Goal: Task Accomplishment & Management: Use online tool/utility

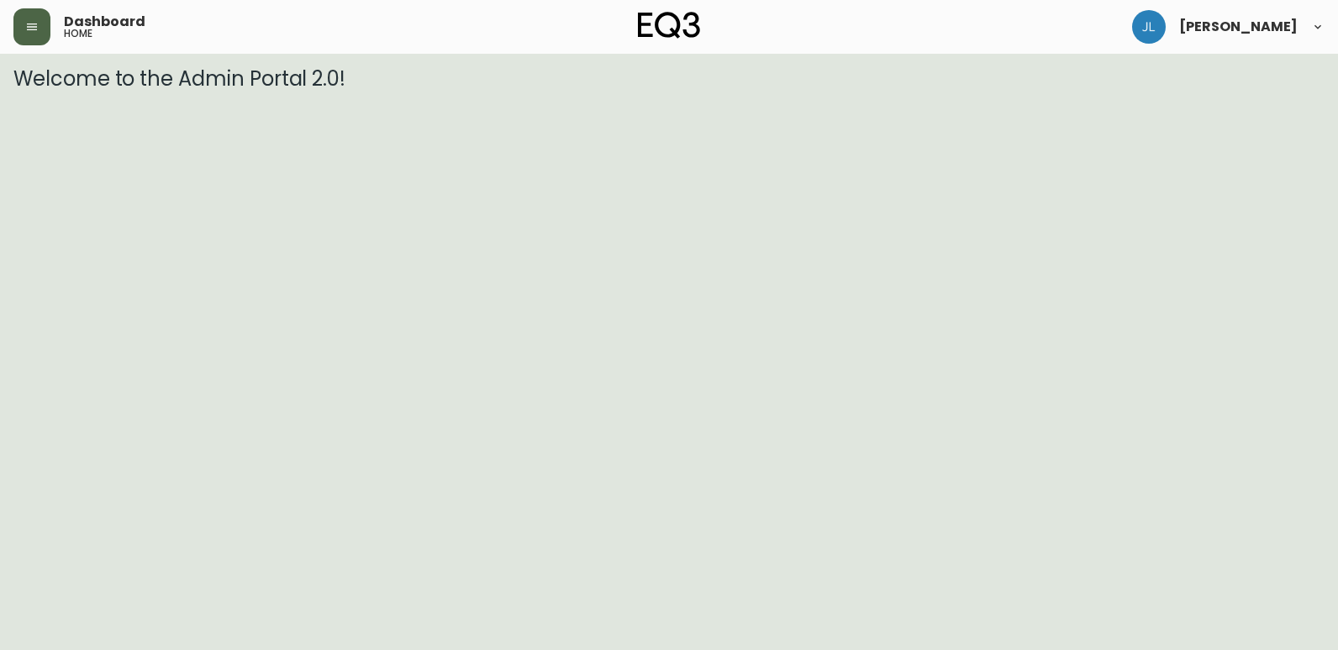
click at [45, 29] on button "button" at bounding box center [31, 26] width 37 height 37
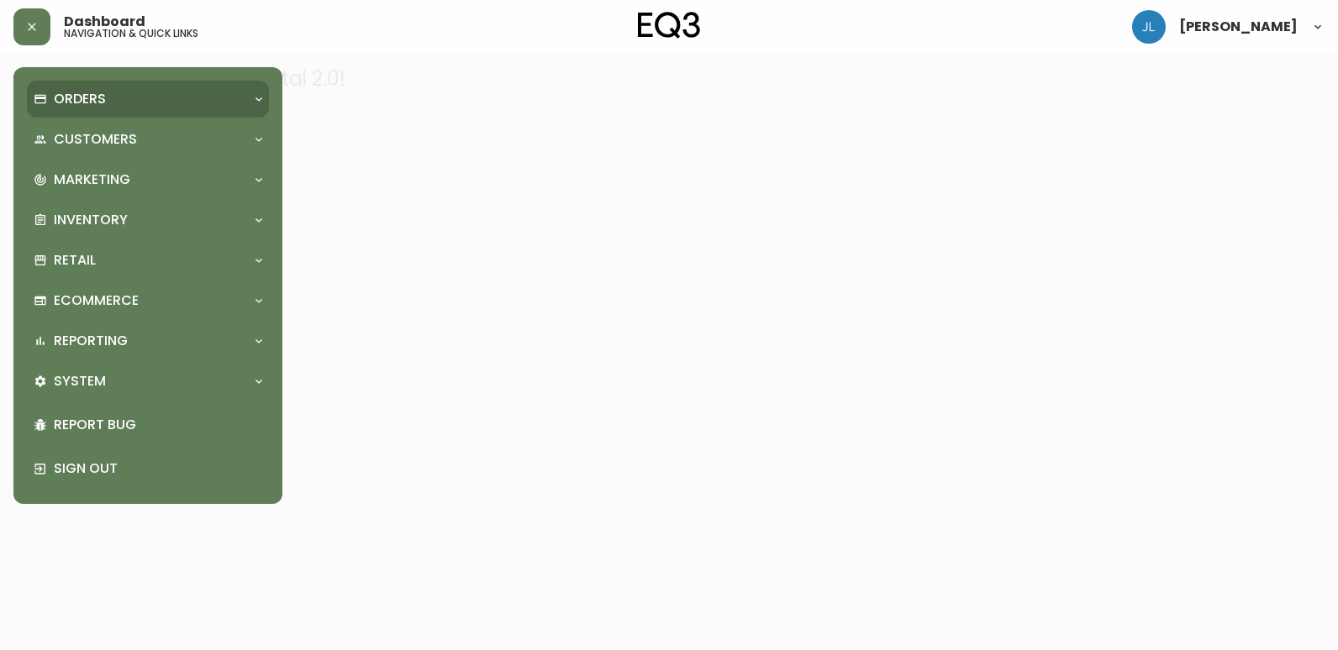
click at [118, 114] on div "Orders" at bounding box center [148, 99] width 242 height 37
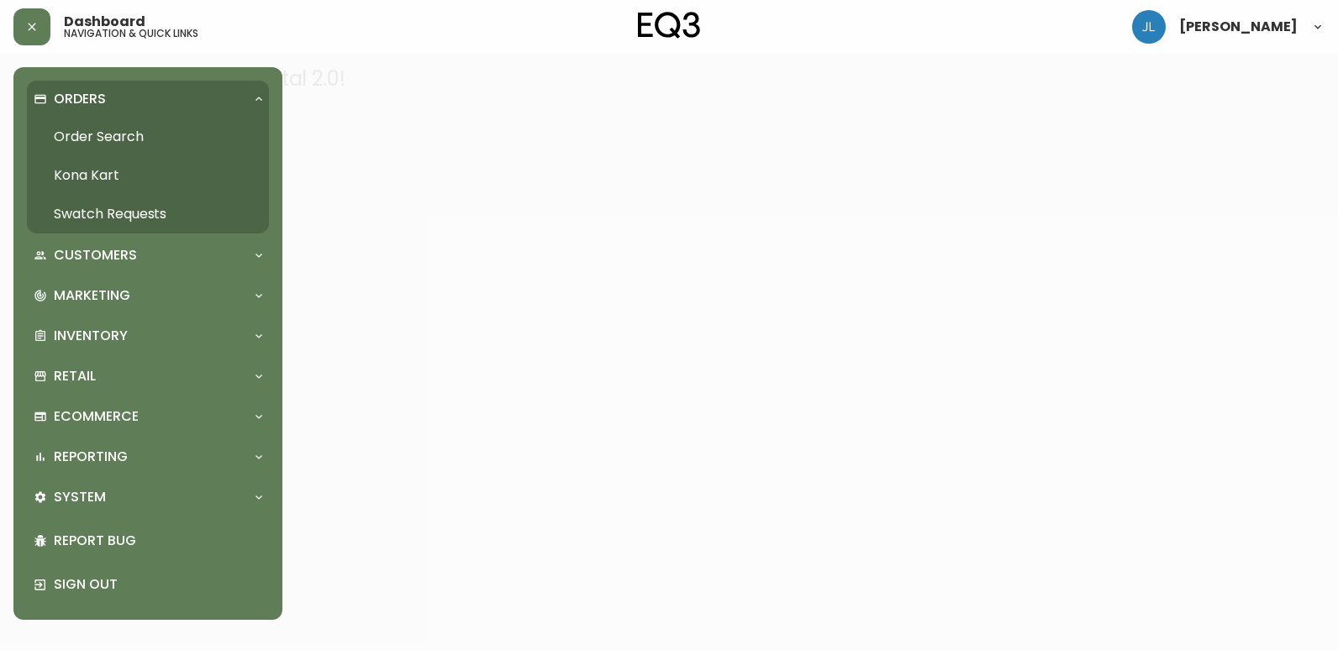
click at [135, 134] on link "Order Search" at bounding box center [148, 137] width 242 height 39
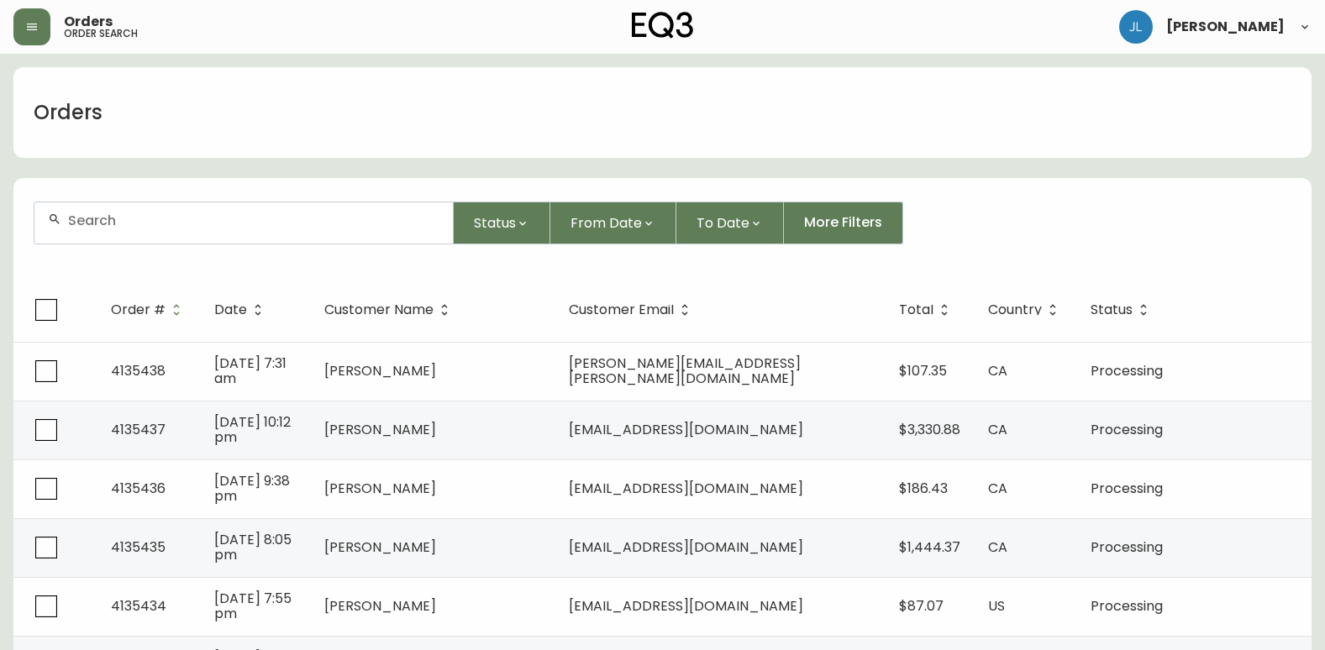
click at [278, 224] on input "text" at bounding box center [253, 221] width 371 height 16
paste input "4135128"
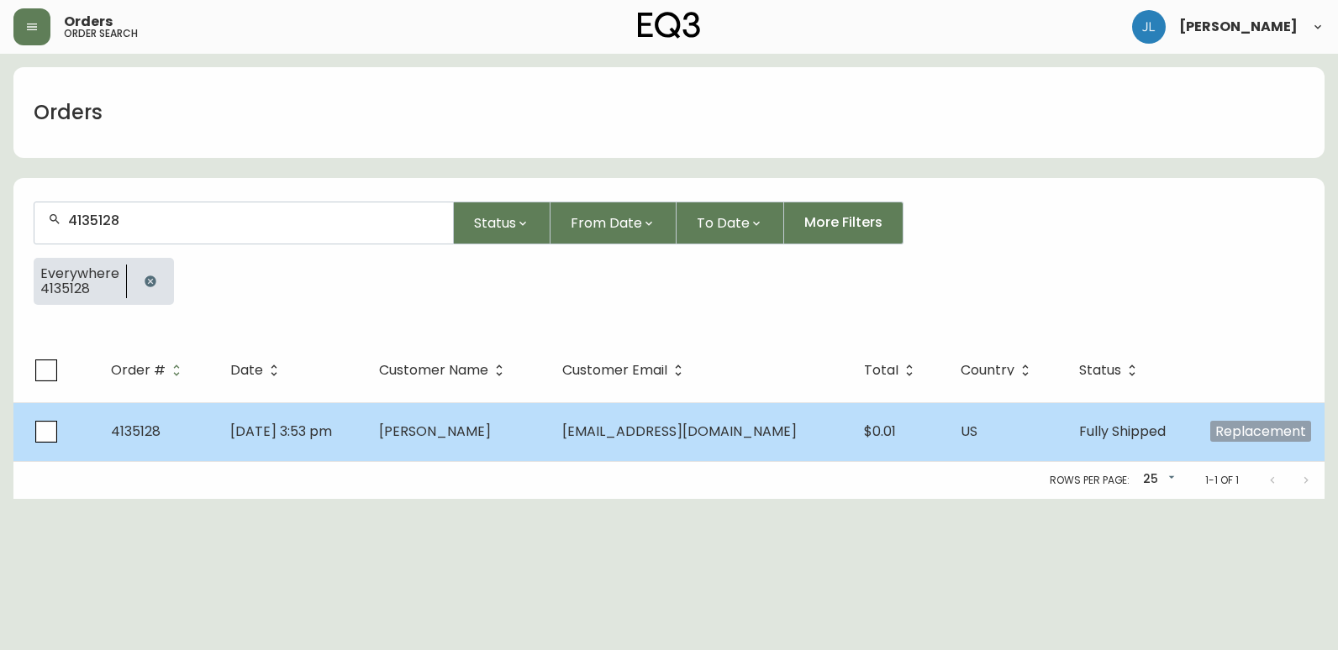
type input "4135128"
click at [548, 450] on td "[PERSON_NAME]" at bounding box center [456, 431] width 182 height 59
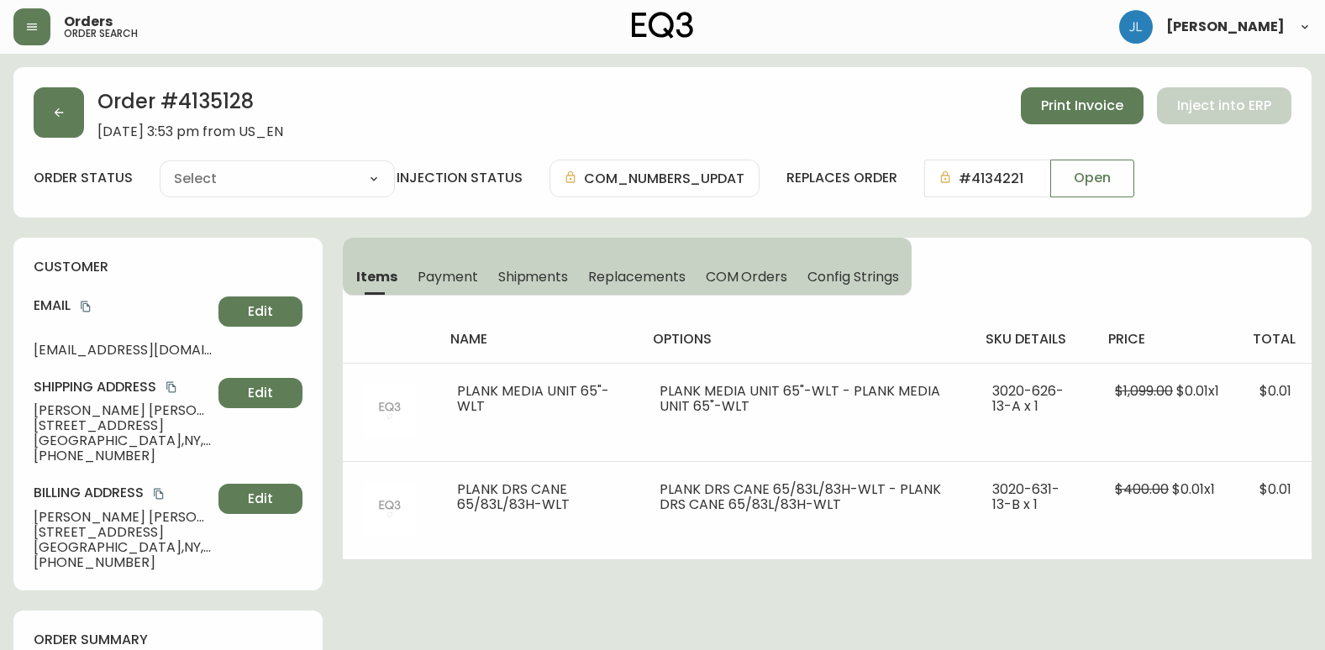
type input "Fully Shipped"
select select "FULLY_SHIPPED"
click at [530, 276] on span "Shipments" at bounding box center [533, 277] width 71 height 18
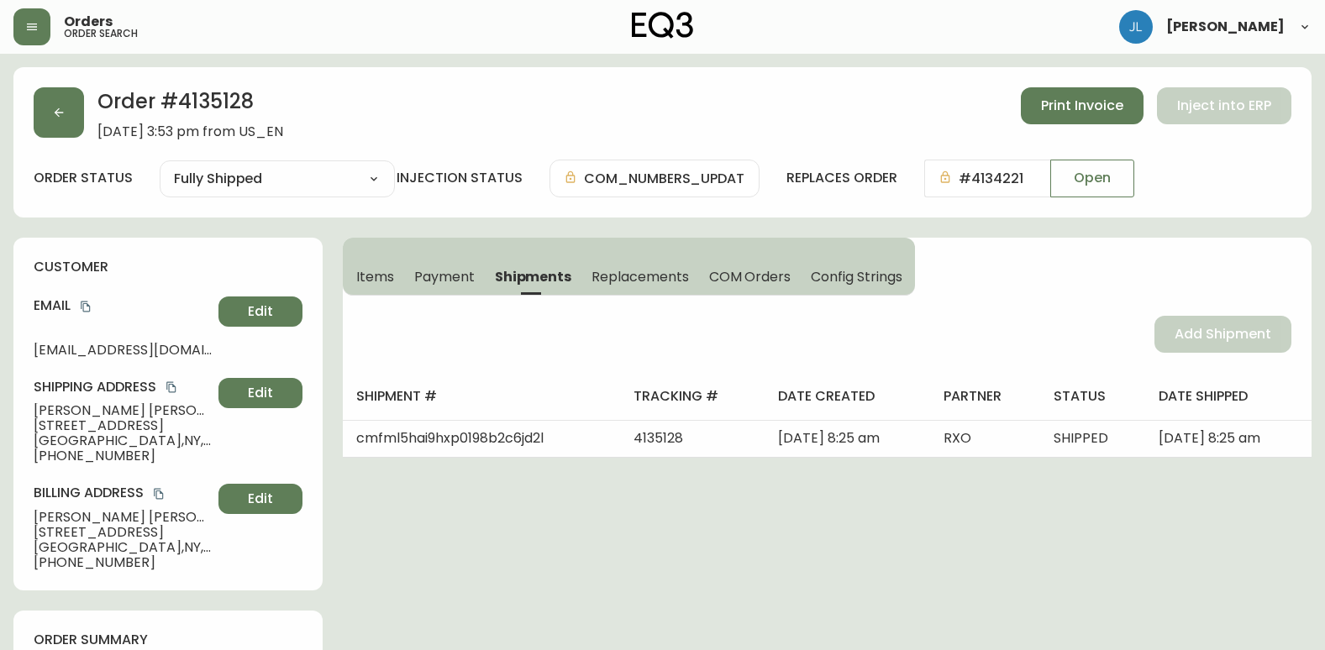
click at [367, 278] on span "Items" at bounding box center [375, 277] width 38 height 18
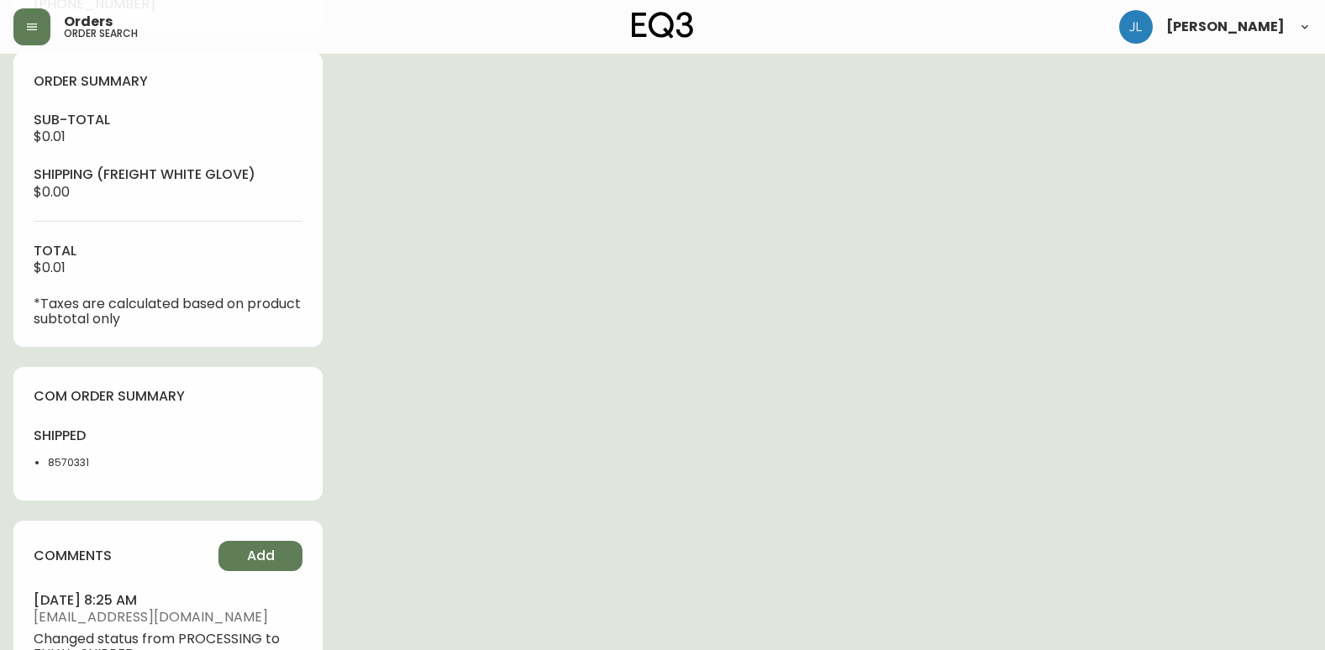
scroll to position [588, 0]
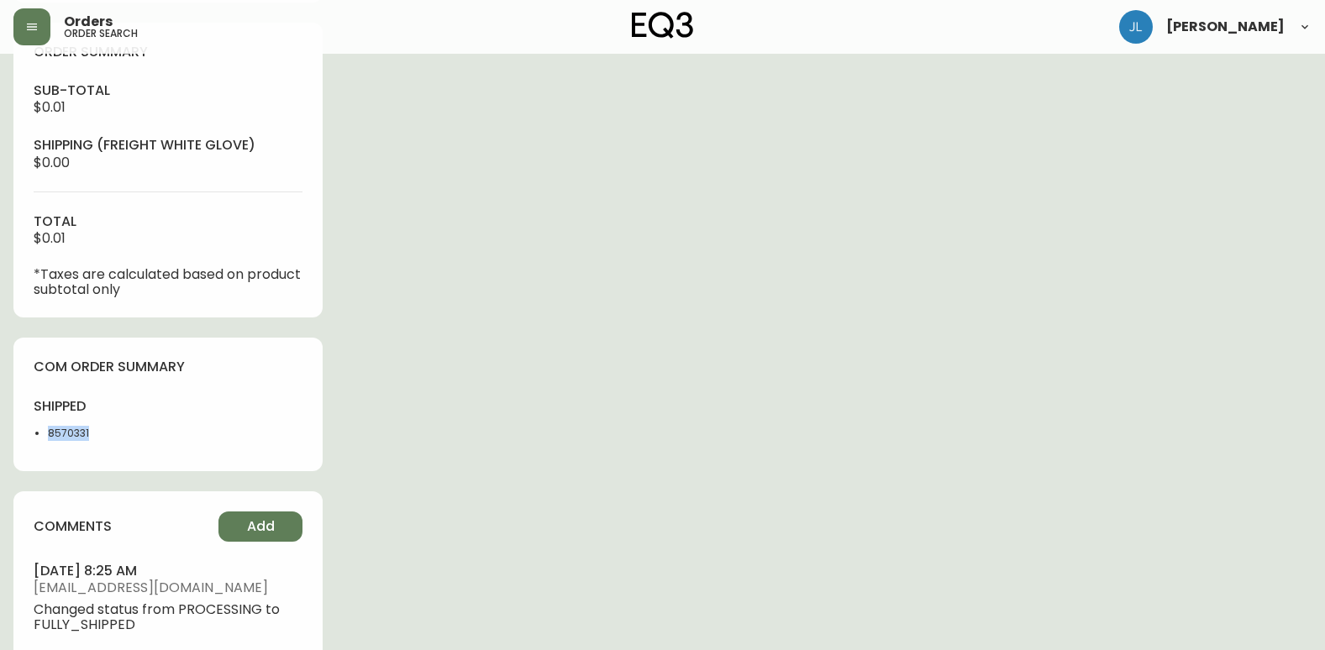
drag, startPoint x: 125, startPoint y: 427, endPoint x: 32, endPoint y: 435, distance: 93.6
click at [32, 435] on div "com order summary shipped 8570331" at bounding box center [167, 405] width 309 height 134
copy li "8570331"
click at [1090, 204] on div "Order # 4135128 [DATE] 3:53 pm from US_EN Print Invoice Inject into ERP order s…" at bounding box center [662, 217] width 1298 height 1477
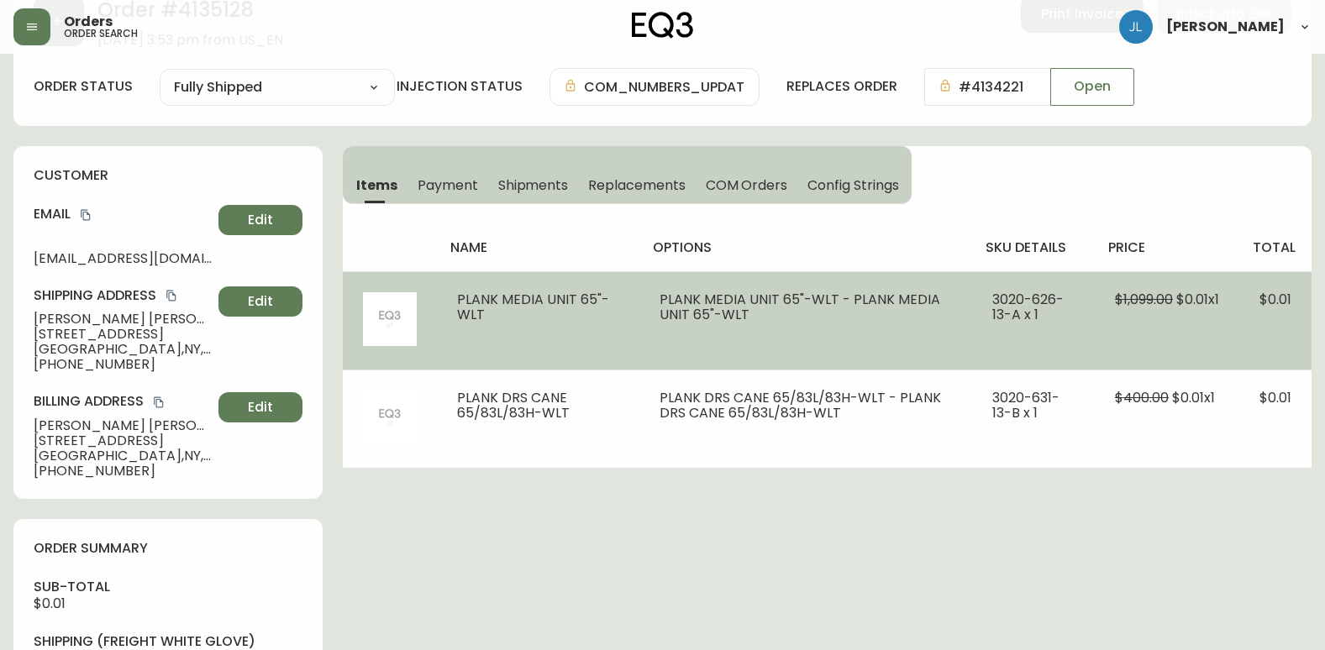
scroll to position [84, 0]
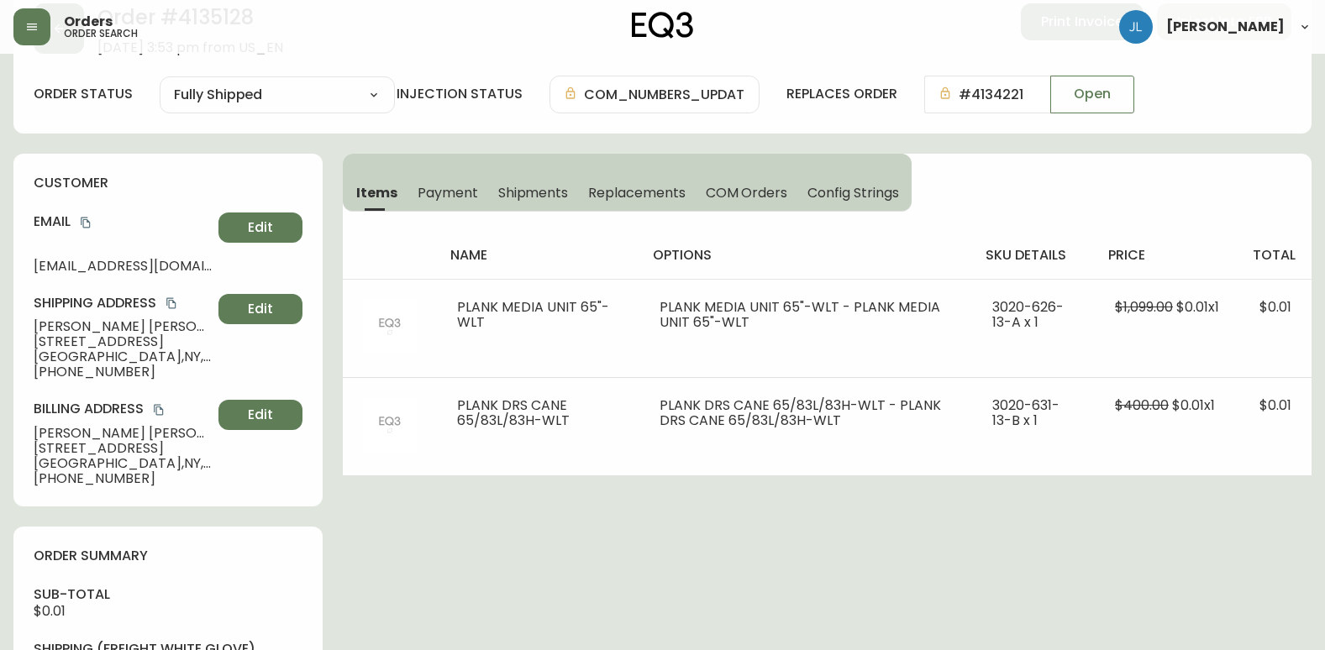
click at [525, 196] on span "Shipments" at bounding box center [533, 193] width 71 height 18
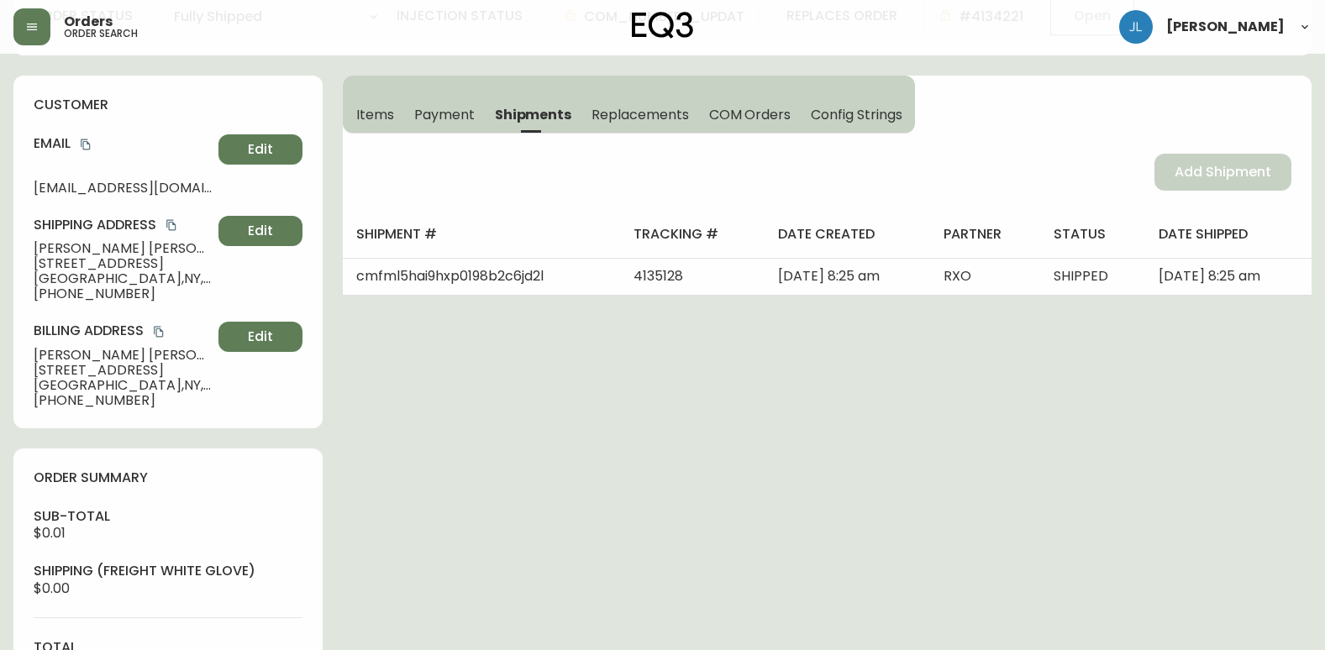
scroll to position [168, 0]
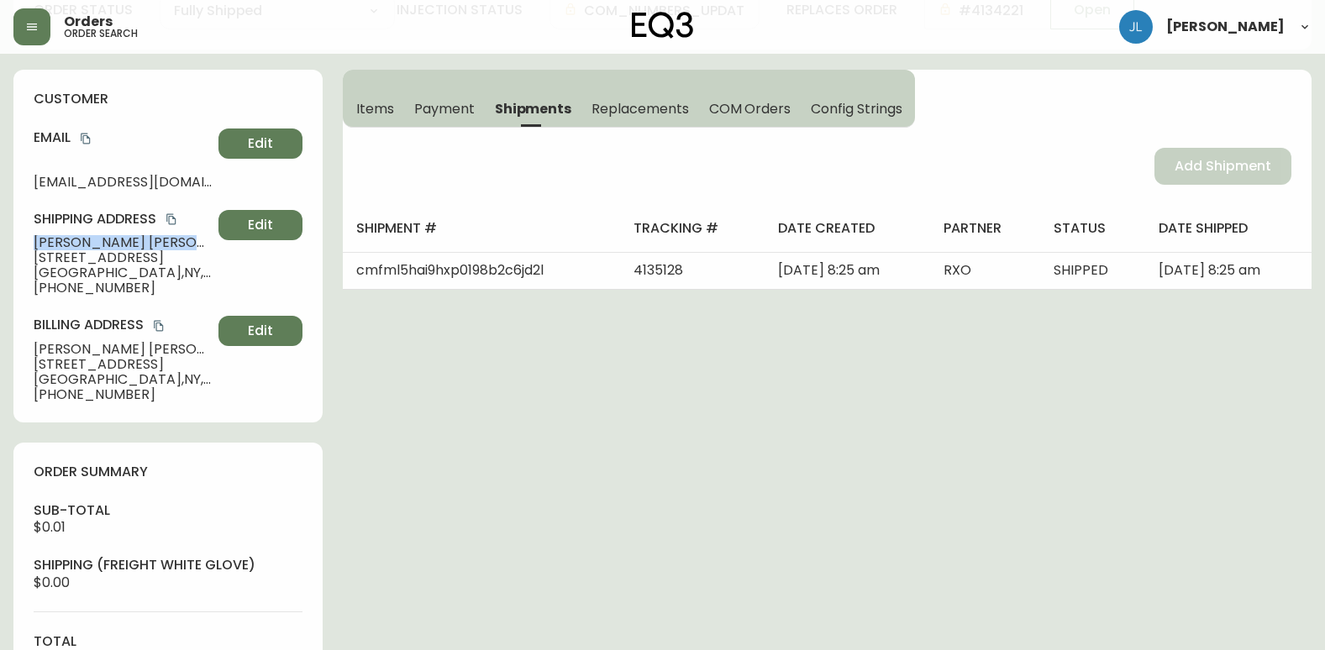
drag, startPoint x: 111, startPoint y: 240, endPoint x: 162, endPoint y: 240, distance: 51.3
click at [162, 240] on div "customer Email [EMAIL_ADDRESS][DOMAIN_NAME] Edit Shipping Address [PERSON_NAME]…" at bounding box center [167, 246] width 309 height 353
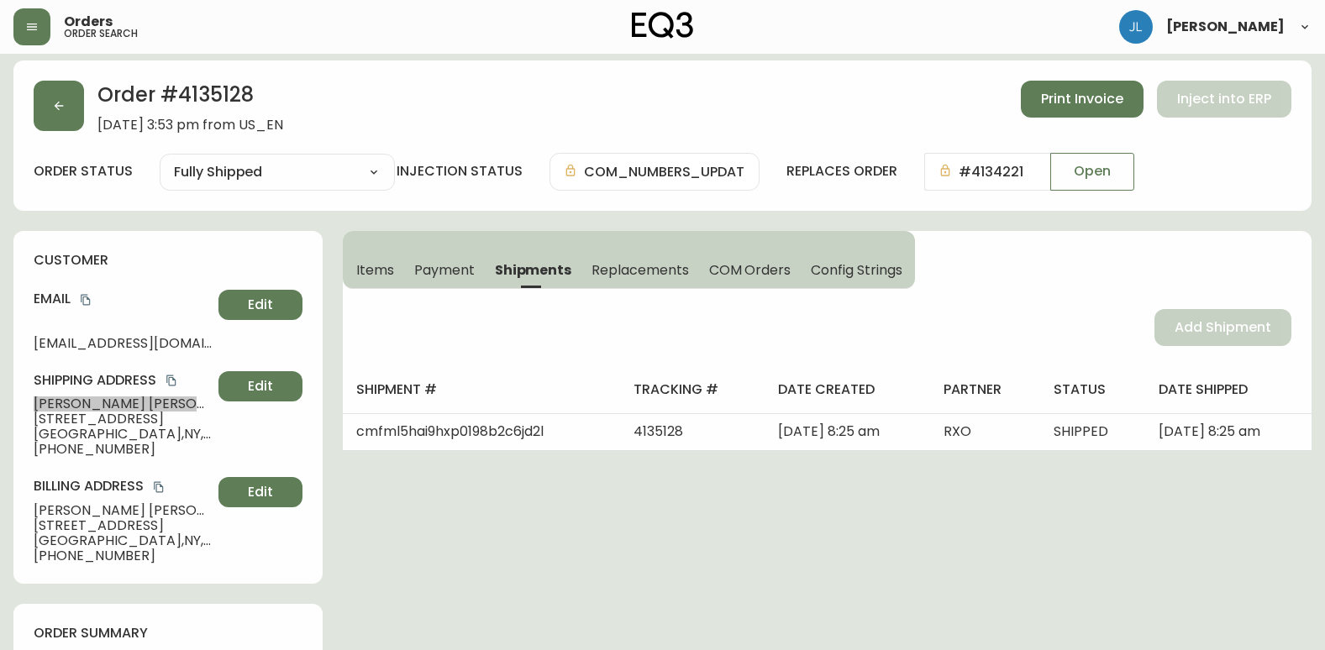
scroll to position [0, 0]
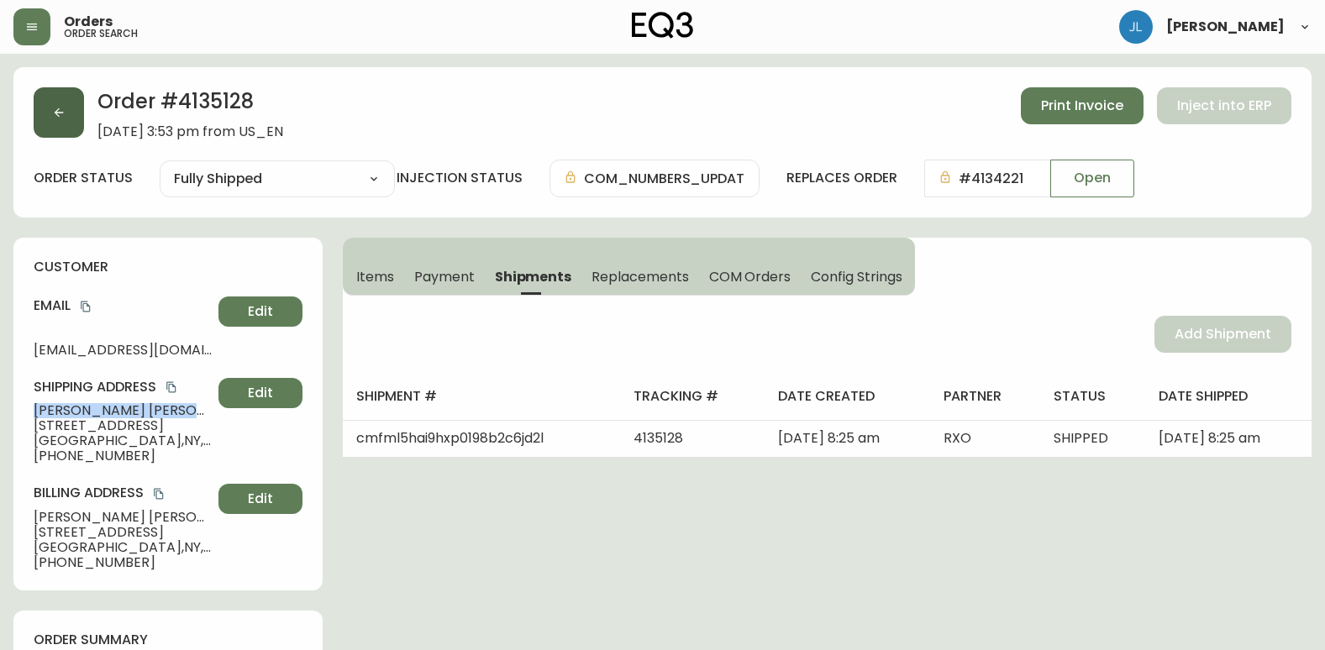
click at [67, 115] on button "button" at bounding box center [59, 112] width 50 height 50
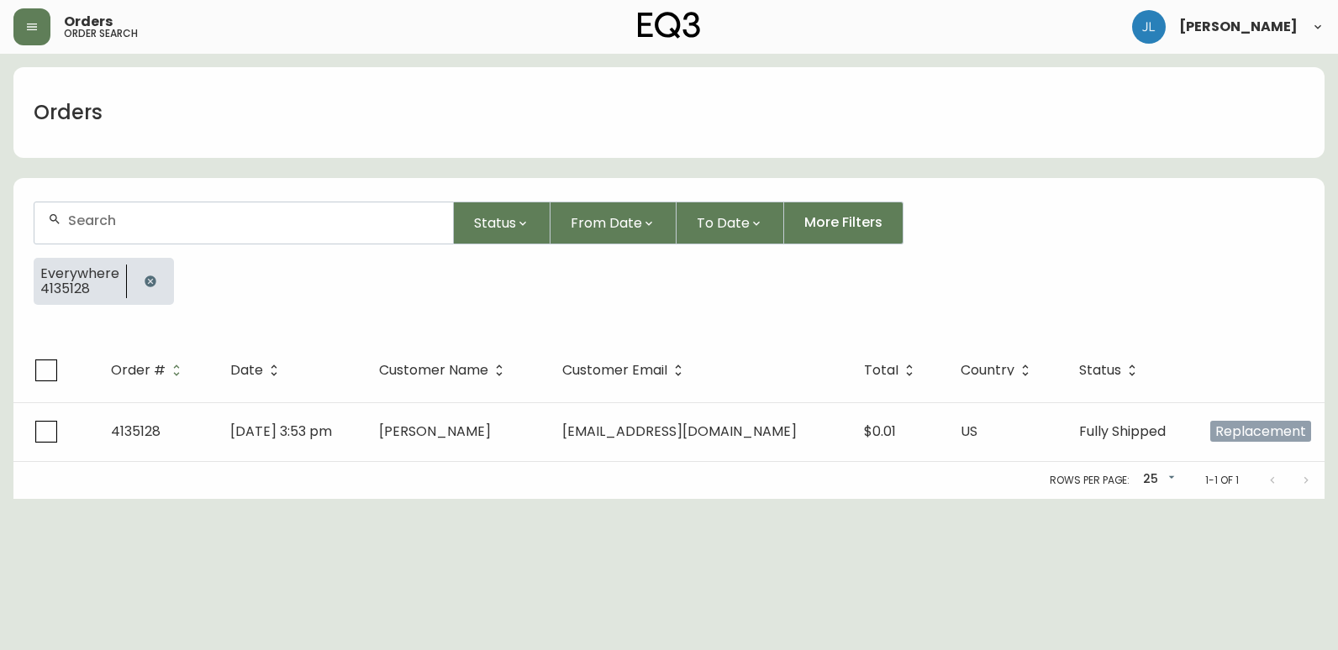
click at [145, 281] on icon "button" at bounding box center [150, 281] width 11 height 11
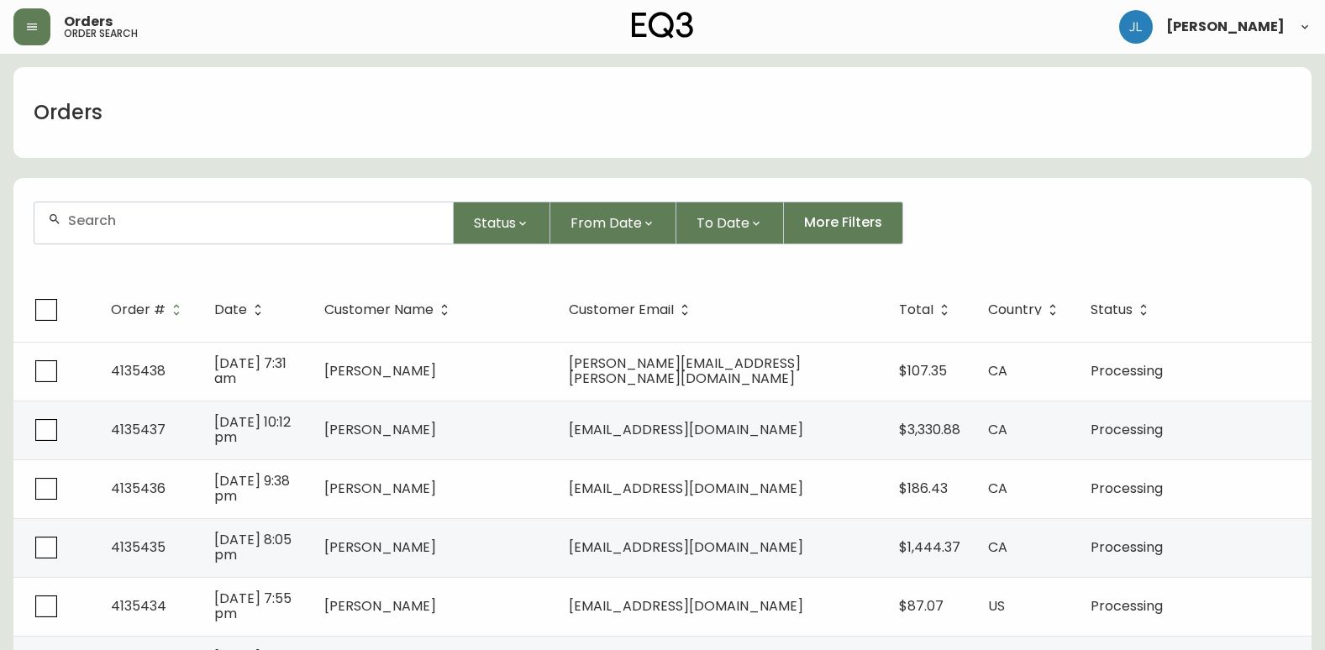
click at [341, 210] on div at bounding box center [243, 222] width 418 height 41
paste input "4080973"
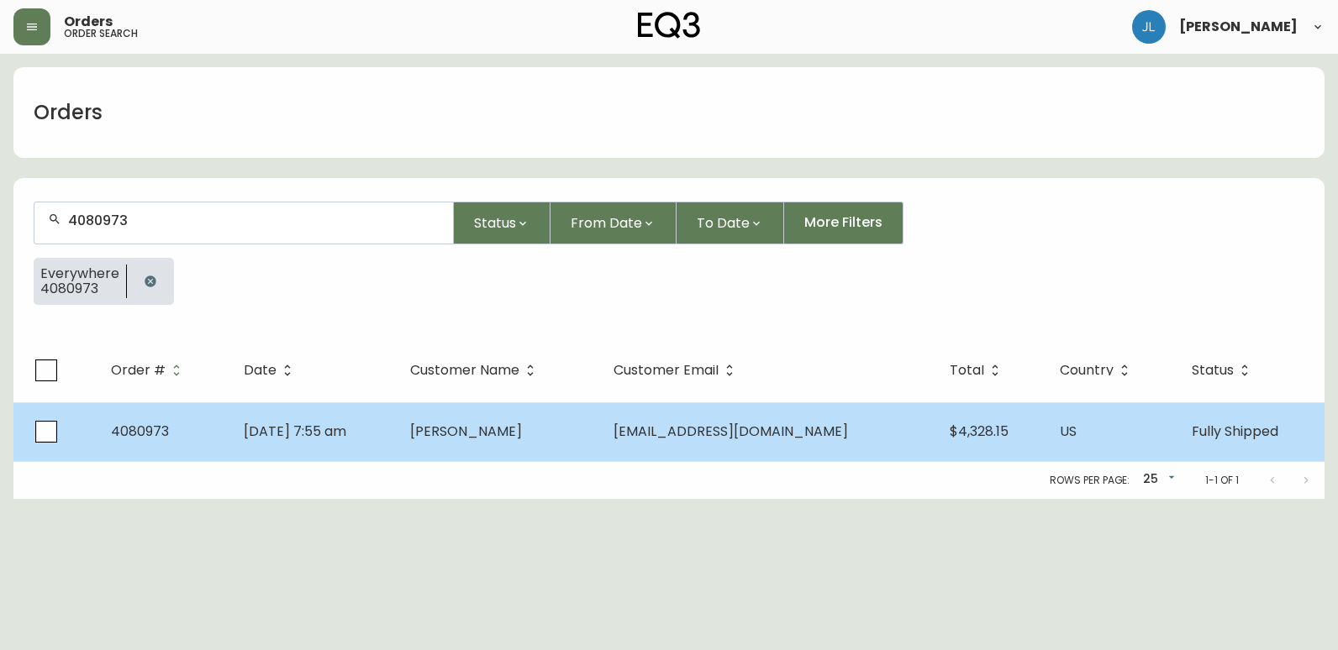
type input "4080973"
click at [397, 429] on td "[DATE] 7:55 am" at bounding box center [313, 431] width 166 height 59
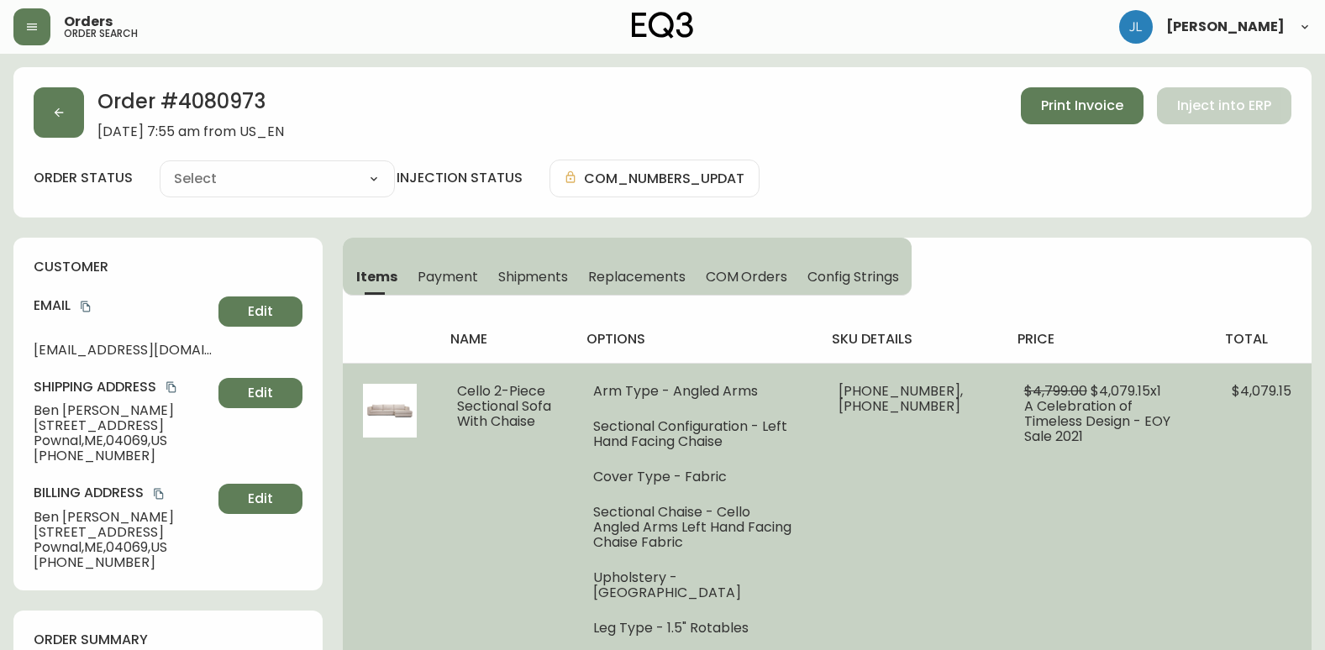
type input "Fully Shipped"
select select "FULLY_SHIPPED"
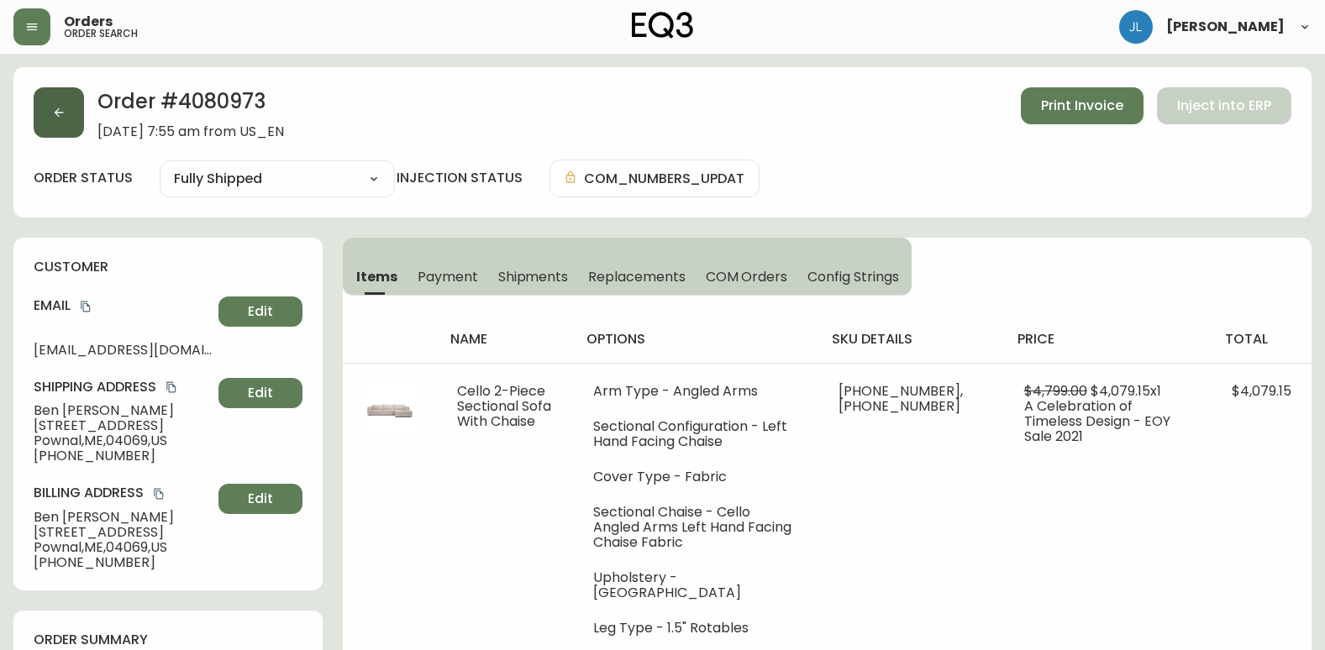
click at [71, 112] on button "button" at bounding box center [59, 112] width 50 height 50
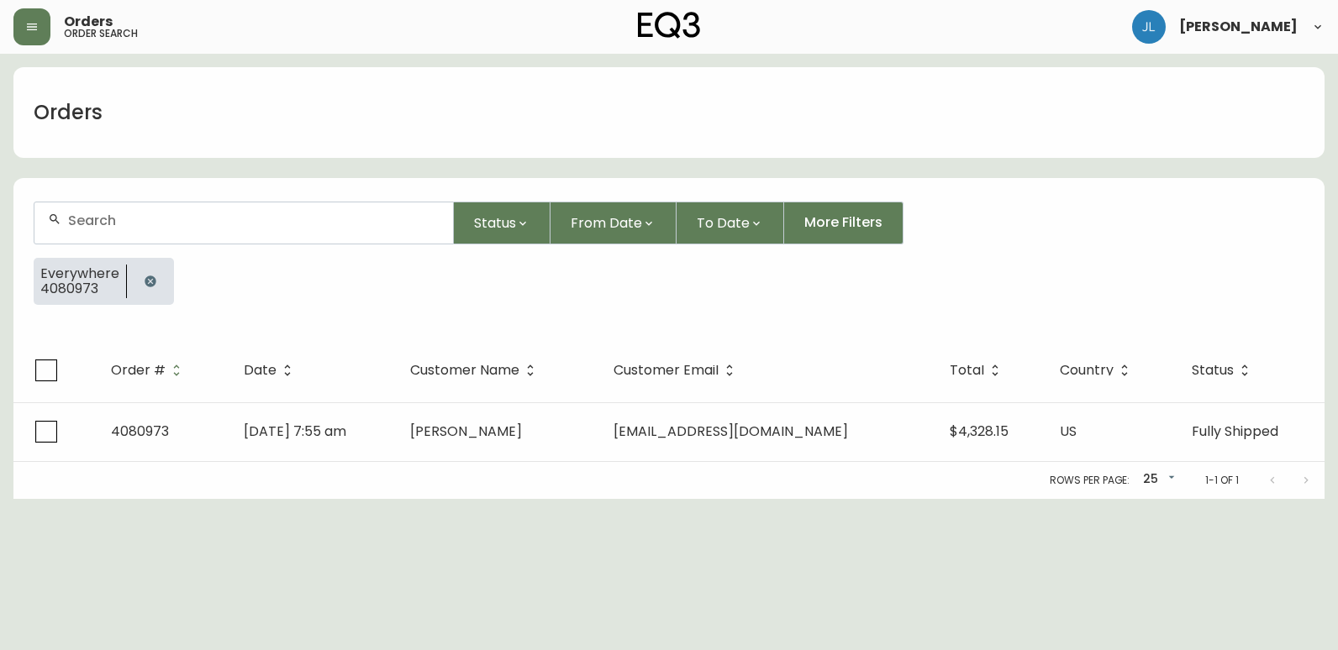
click at [145, 276] on icon "button" at bounding box center [150, 281] width 13 height 13
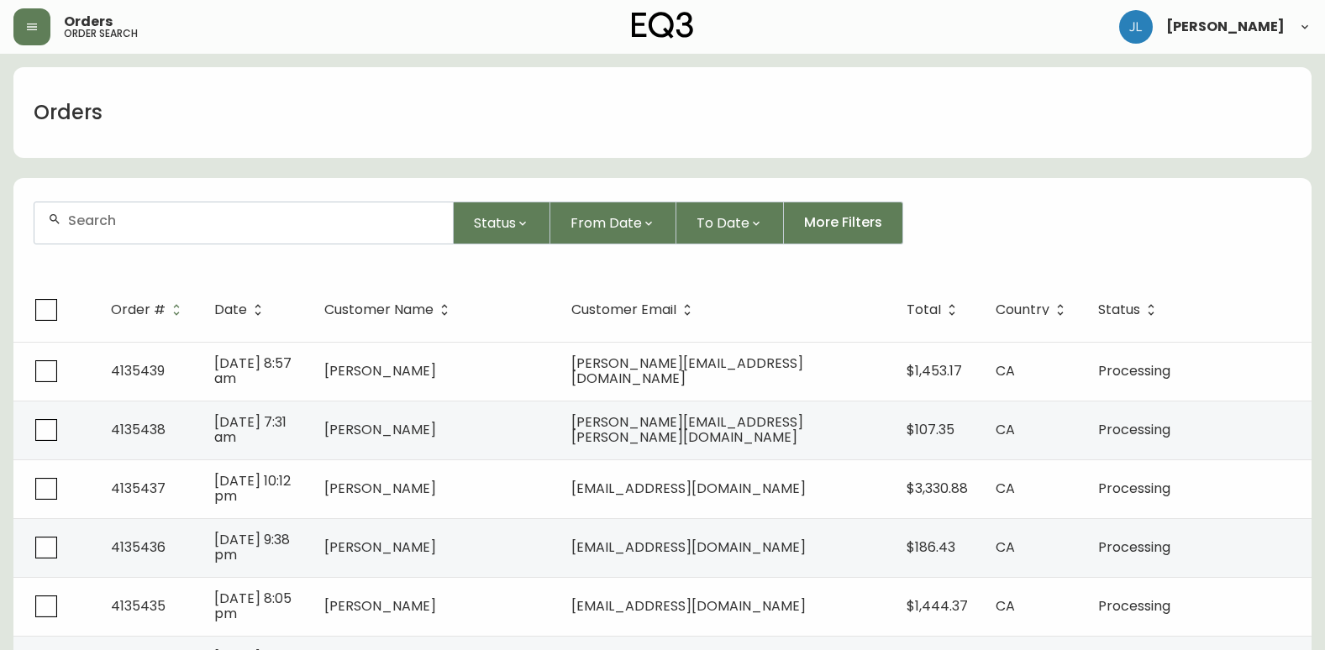
click at [338, 239] on div at bounding box center [243, 222] width 418 height 41
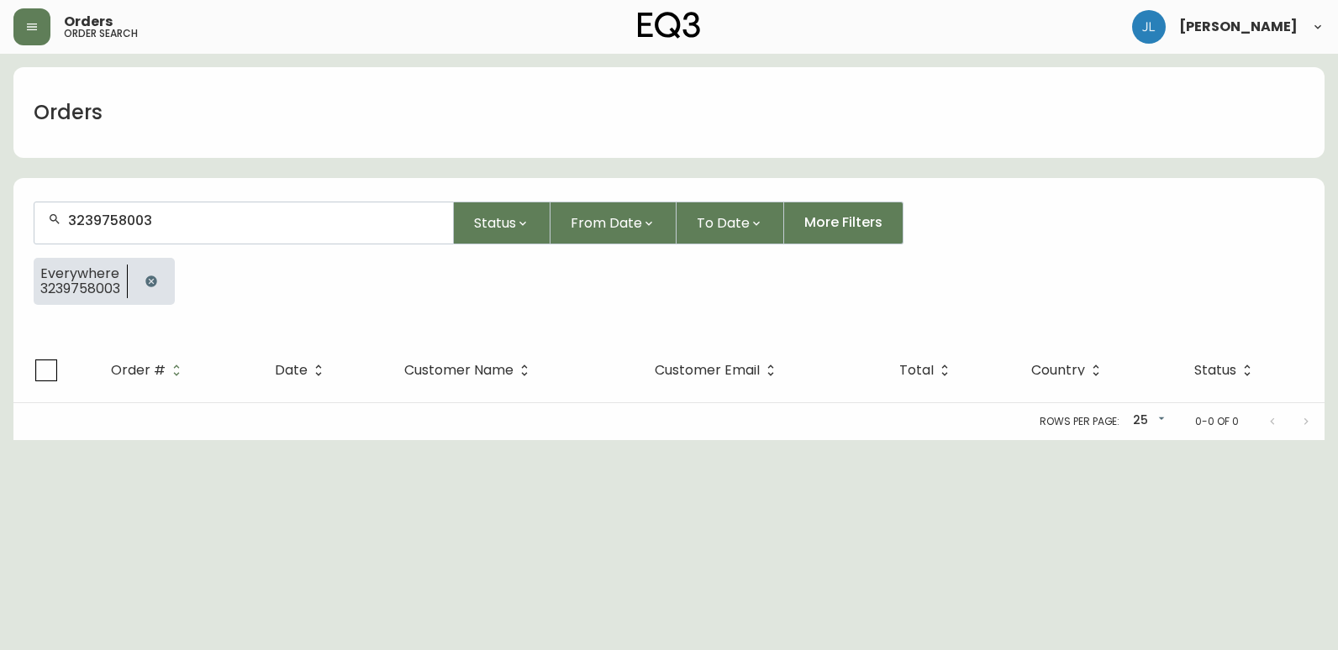
type input "3239758003"
drag, startPoint x: 0, startPoint y: 128, endPoint x: 10, endPoint y: 122, distance: 11.7
click at [0, 128] on html "Orders order search [PERSON_NAME] Orders 3239758003 Status From Date To Date Mo…" at bounding box center [669, 220] width 1338 height 440
click at [152, 276] on icon "button" at bounding box center [150, 281] width 11 height 11
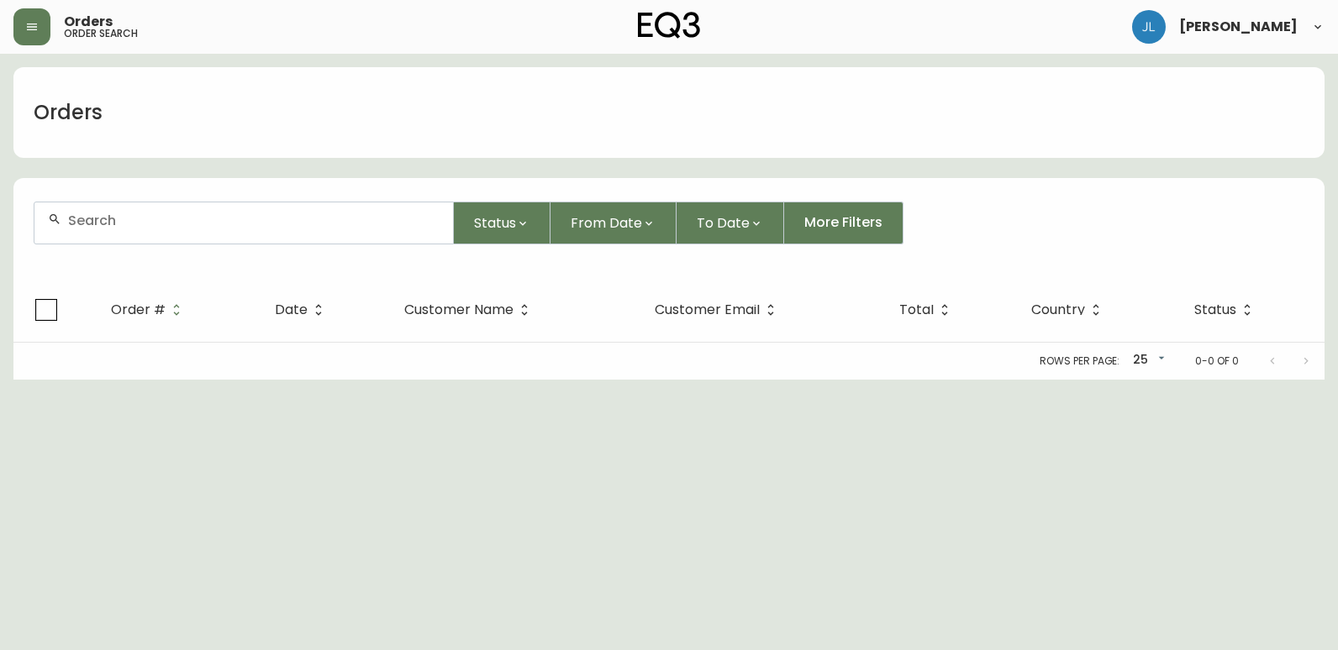
click at [164, 230] on div at bounding box center [243, 222] width 418 height 41
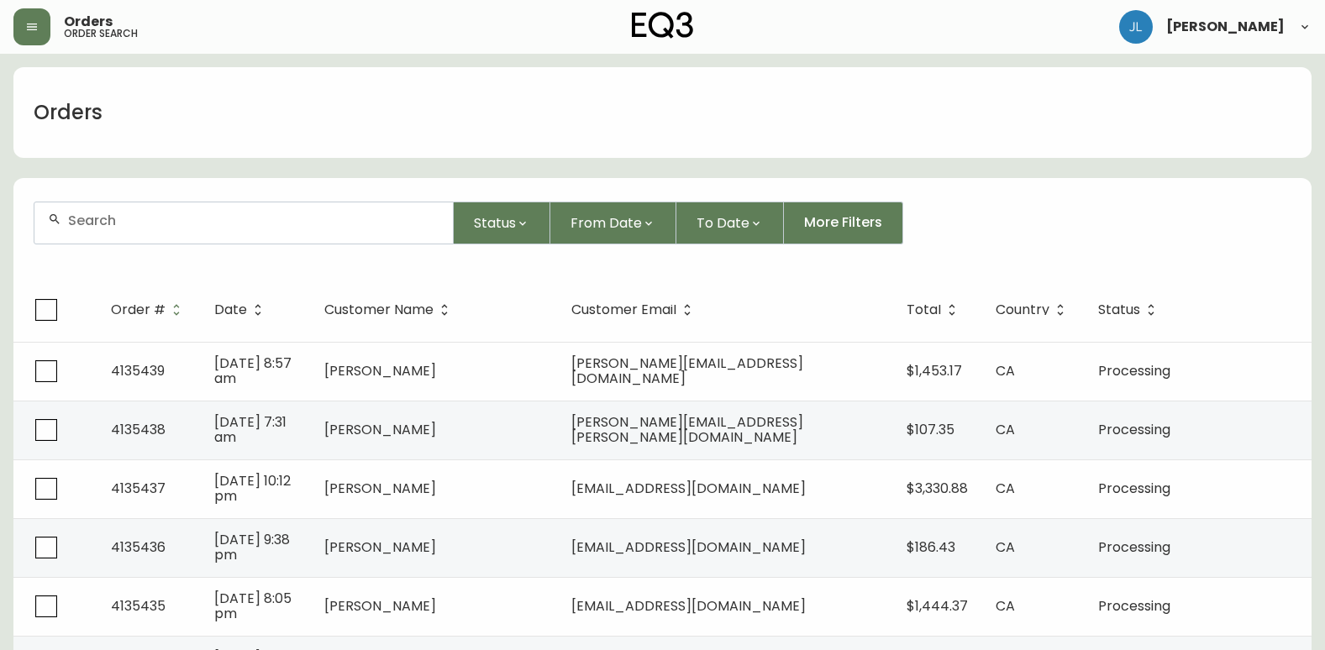
paste input "[PHONE_NUMBER]"
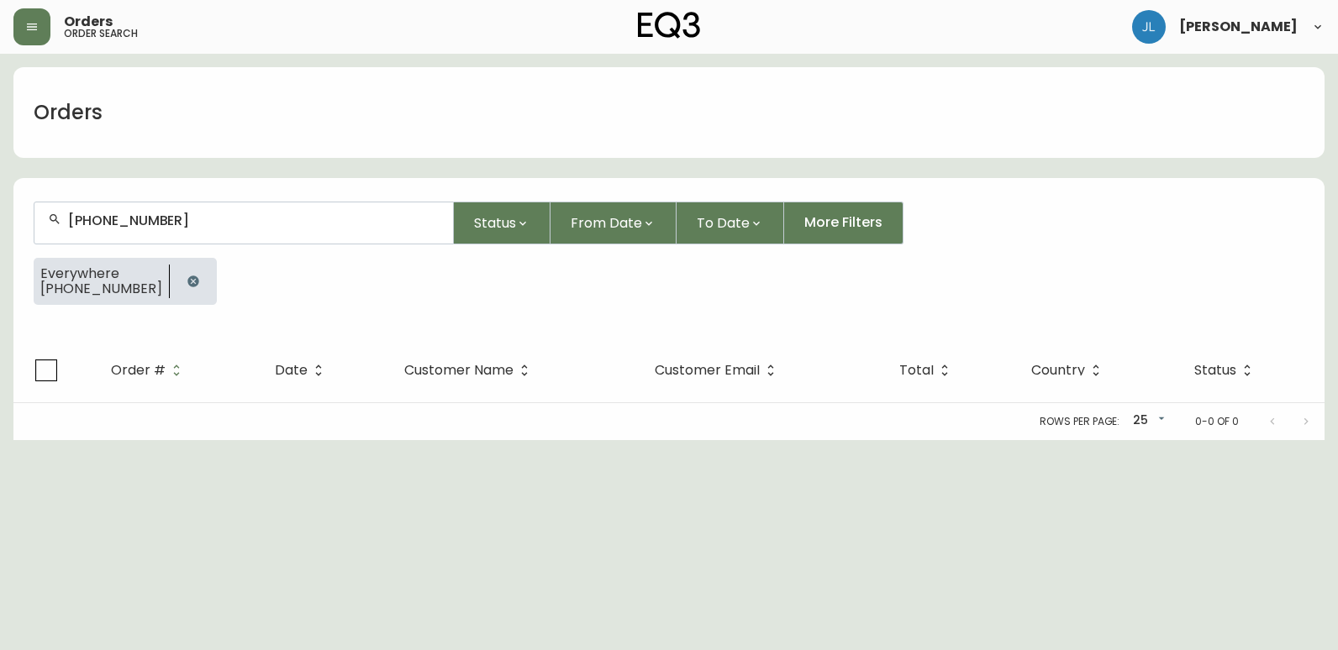
type input "[PHONE_NUMBER]"
click at [187, 285] on icon "button" at bounding box center [192, 281] width 11 height 11
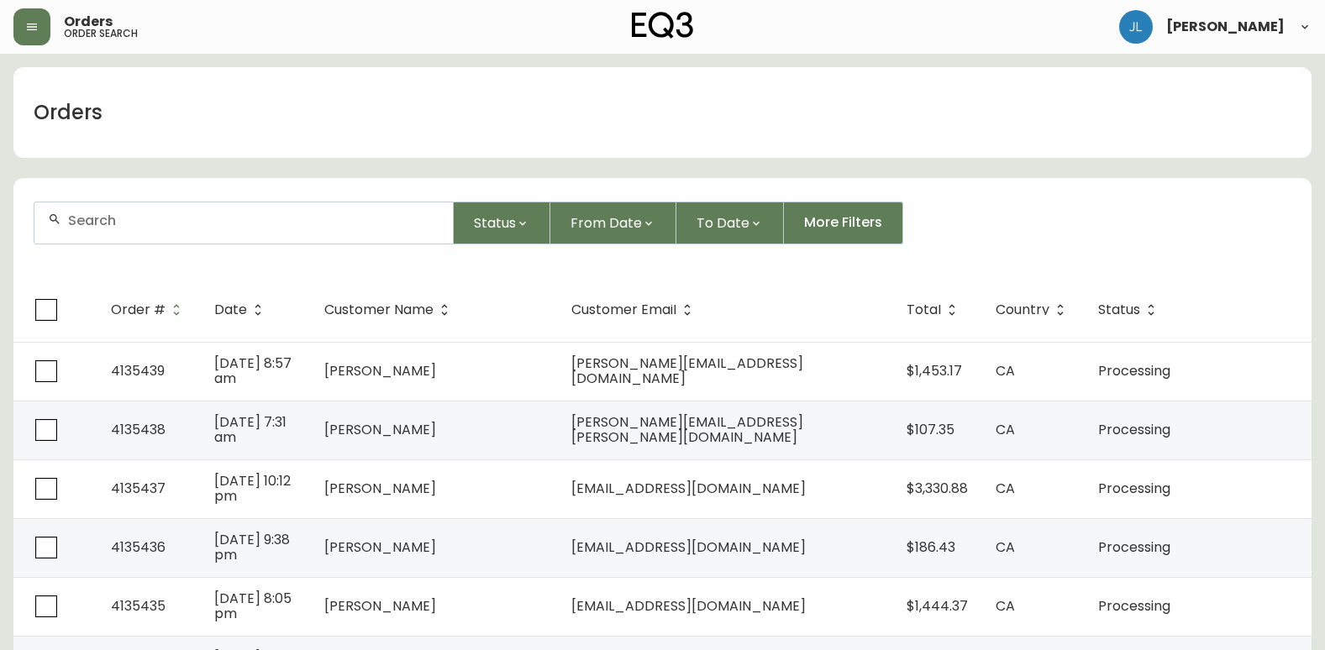
click at [145, 217] on input "text" at bounding box center [253, 221] width 371 height 16
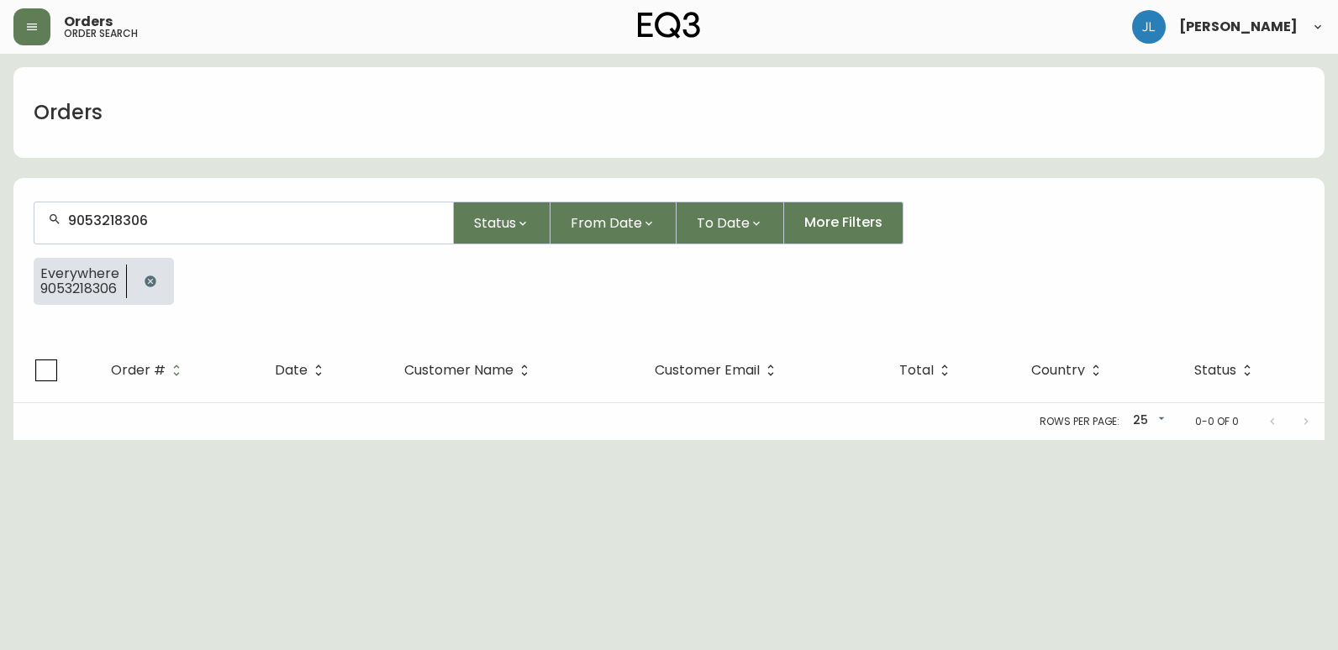
type input "9053218306"
click at [155, 277] on icon "button" at bounding box center [150, 281] width 13 height 13
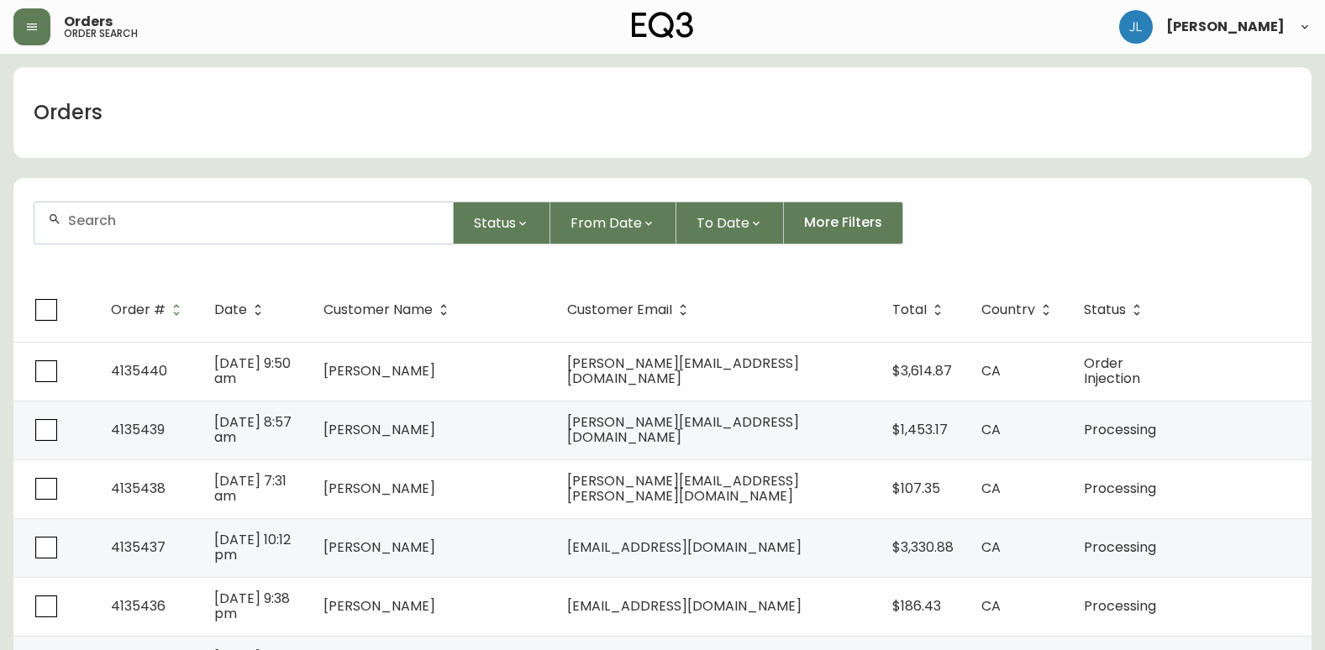
click at [155, 221] on input "text" at bounding box center [253, 221] width 371 height 16
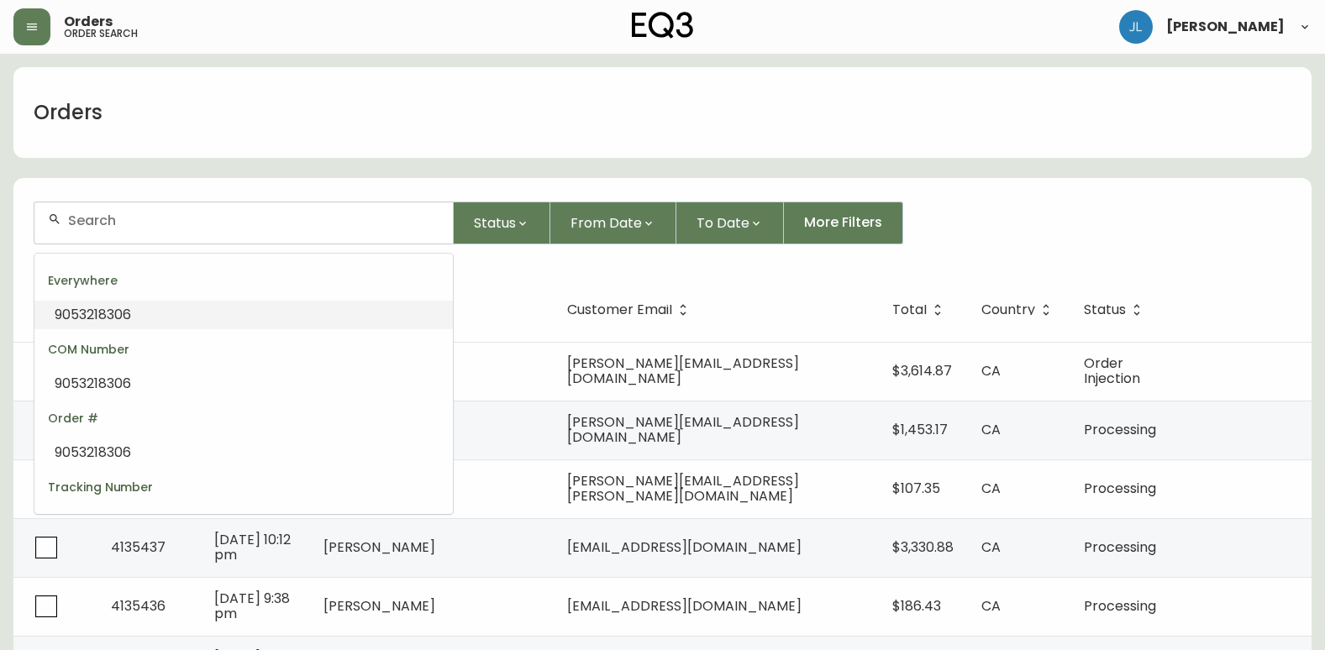
paste input "CA2070801"
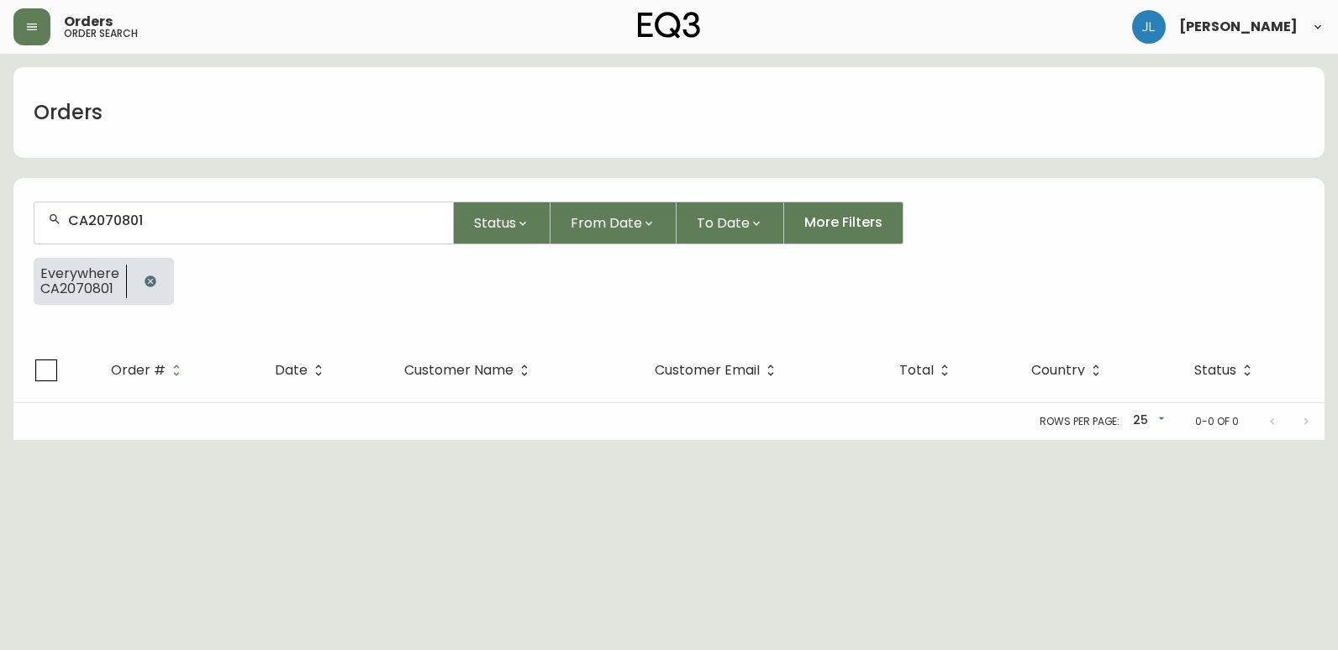
type input "CA2070801"
click at [150, 276] on icon "button" at bounding box center [150, 281] width 11 height 11
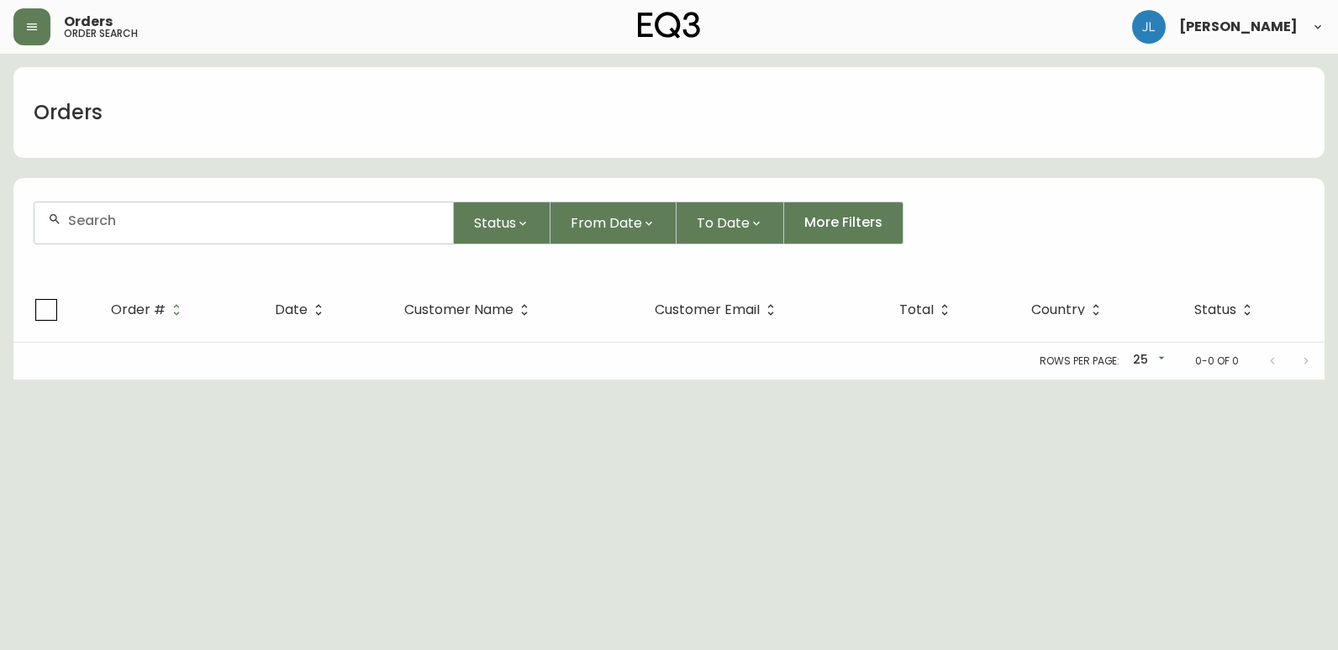
click at [178, 237] on div at bounding box center [243, 222] width 418 height 41
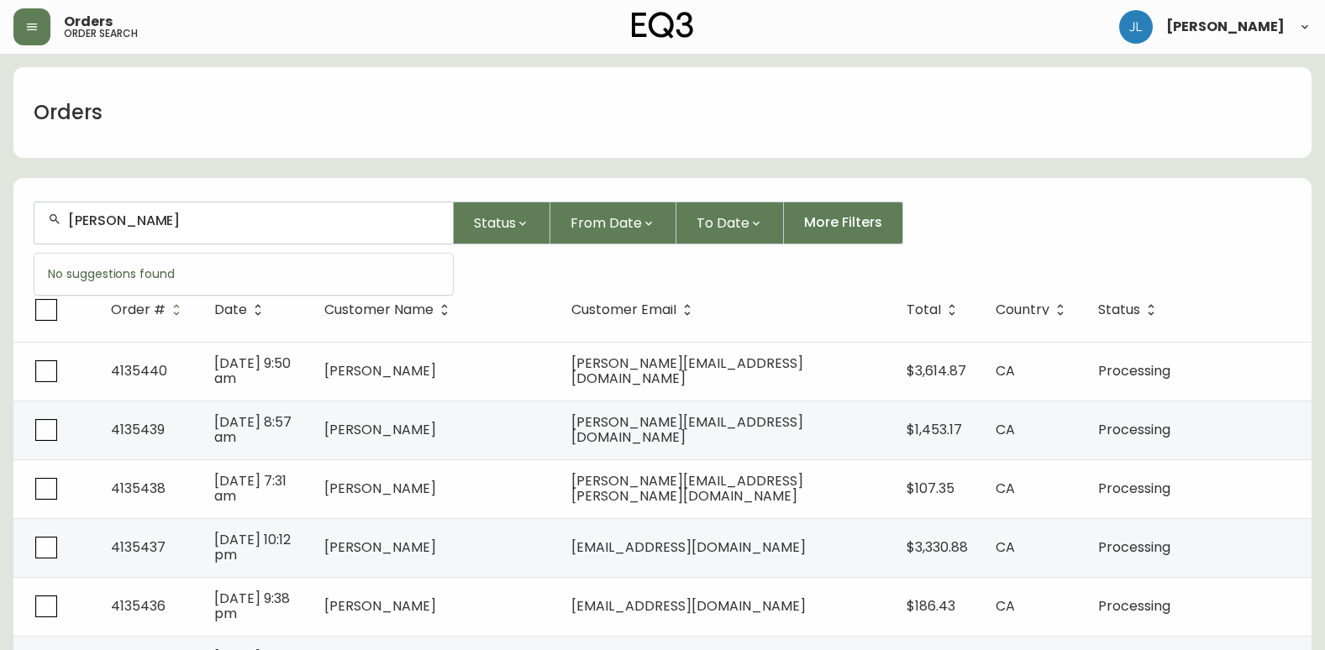
type input "[PERSON_NAME]"
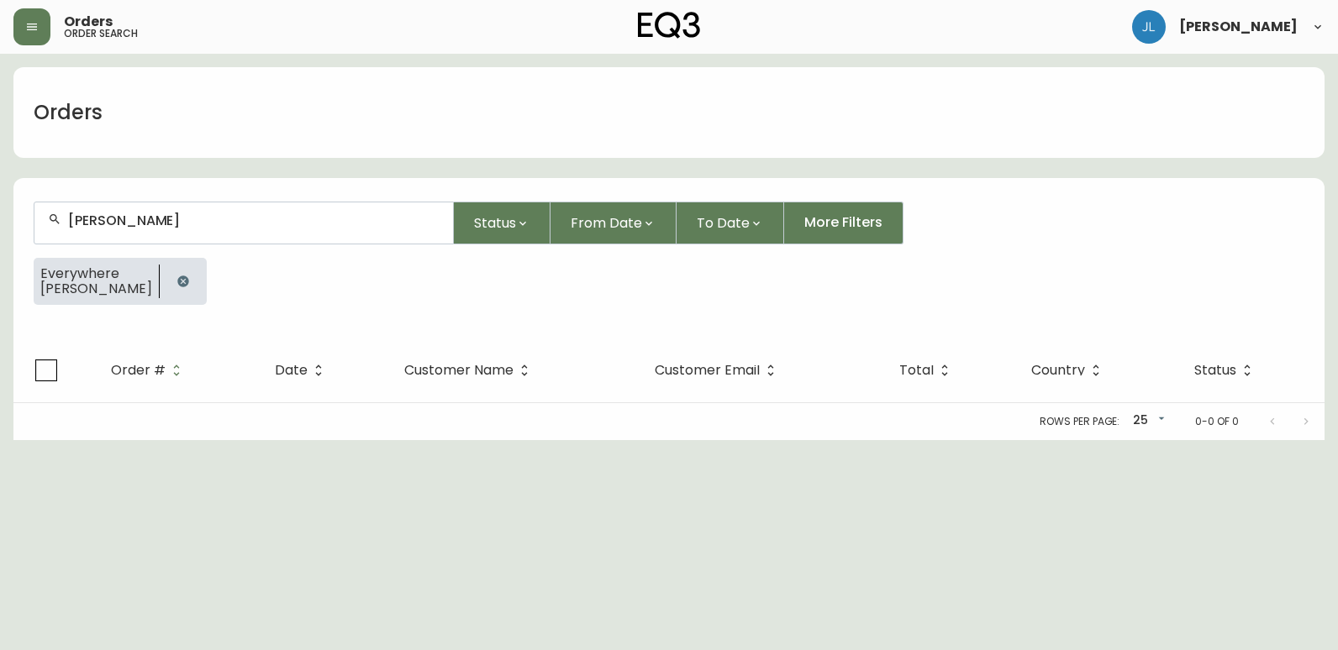
click at [178, 276] on icon "button" at bounding box center [182, 281] width 13 height 13
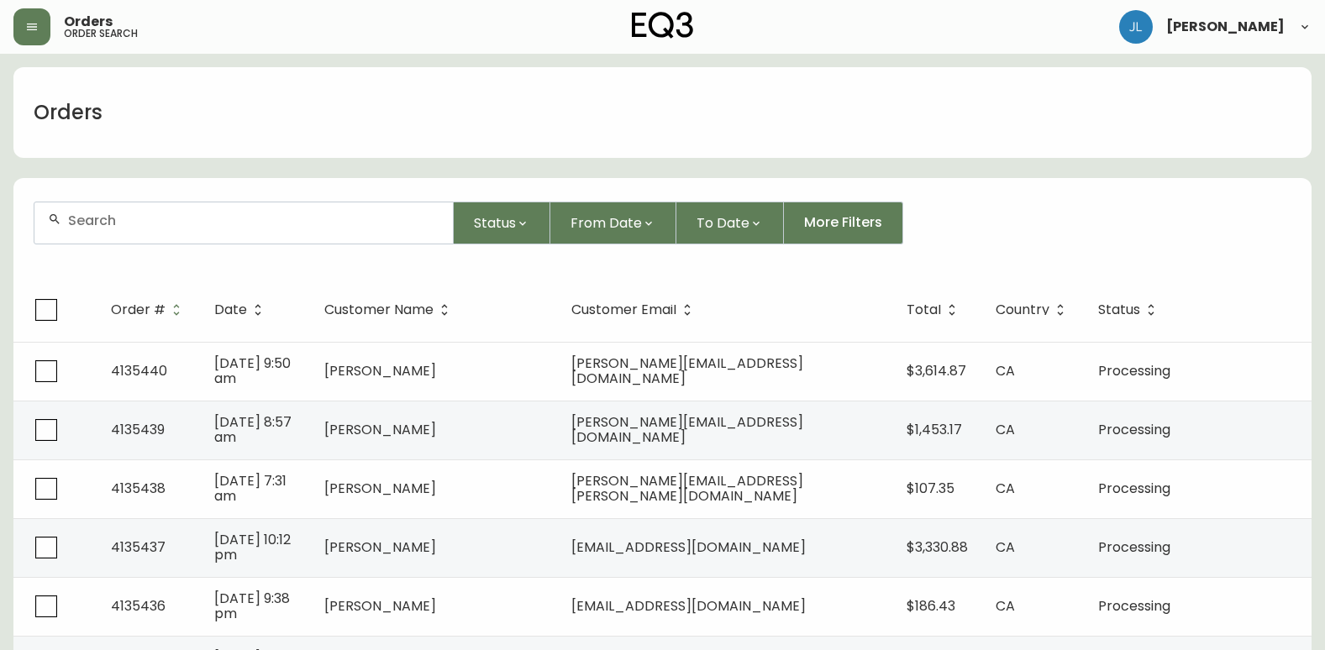
click at [163, 216] on input "text" at bounding box center [253, 221] width 371 height 16
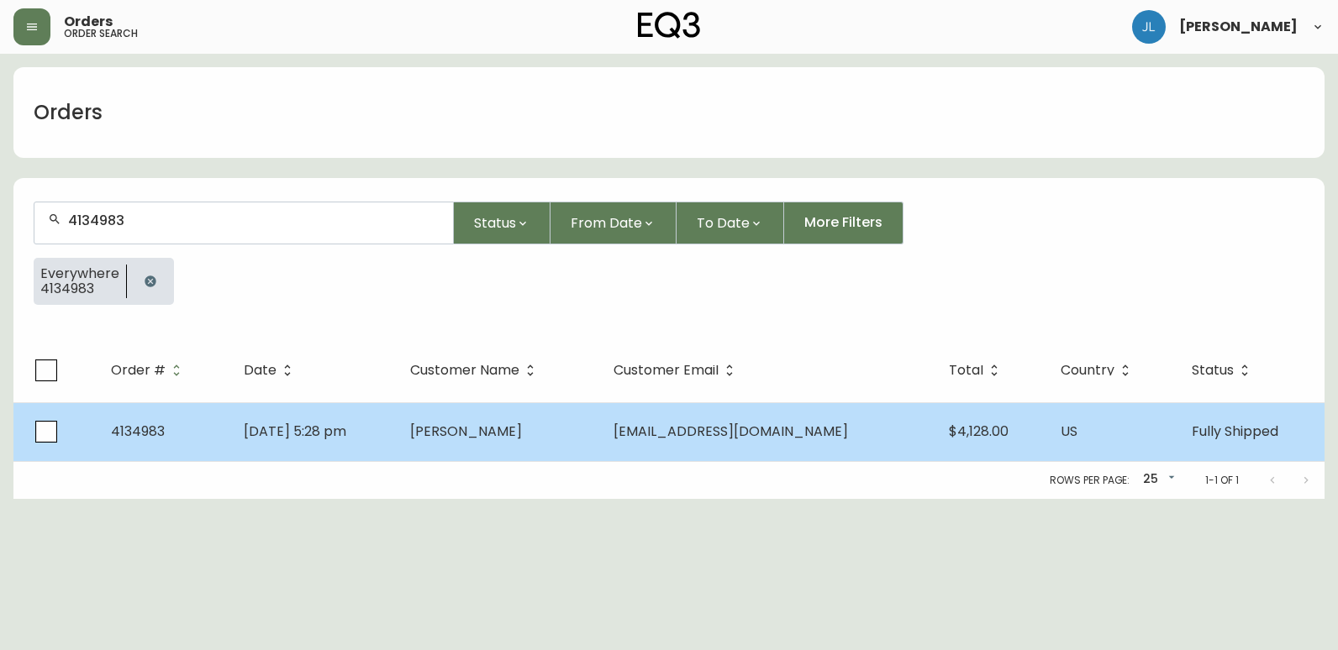
type input "4134983"
click at [397, 427] on td "[DATE] 5:28 pm" at bounding box center [313, 431] width 166 height 59
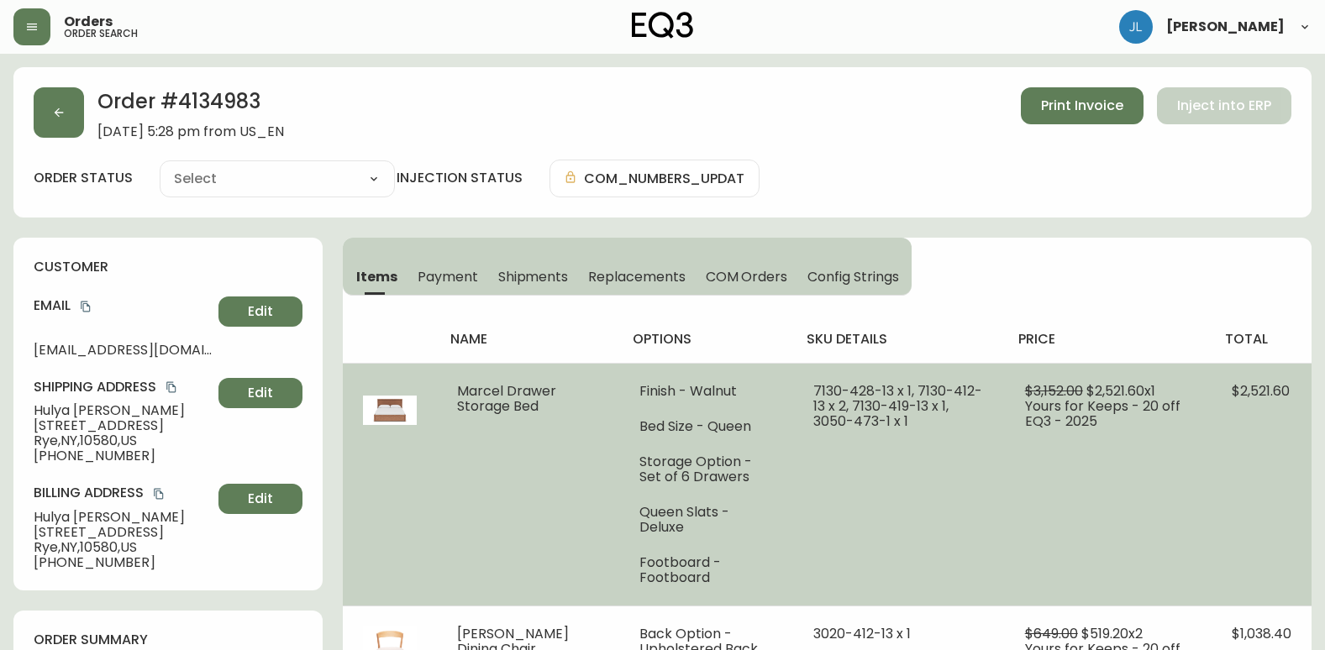
type input "Fully Shipped"
select select "FULLY_SHIPPED"
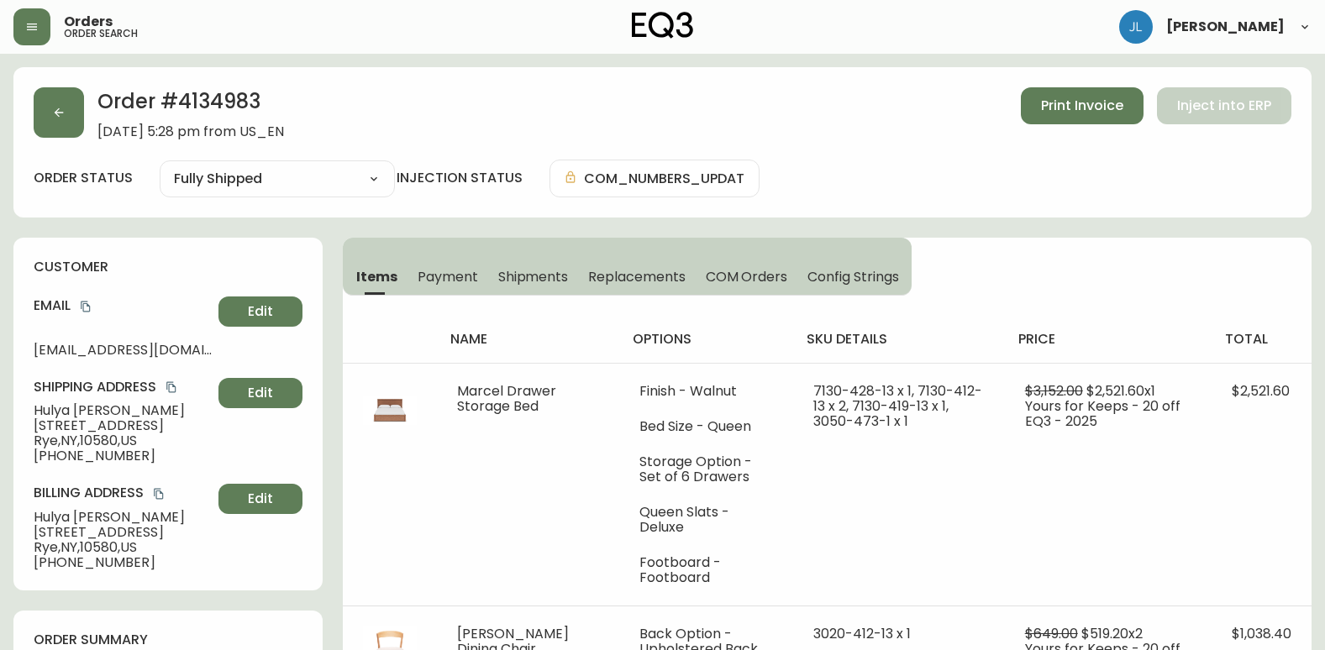
click at [537, 279] on span "Shipments" at bounding box center [533, 277] width 71 height 18
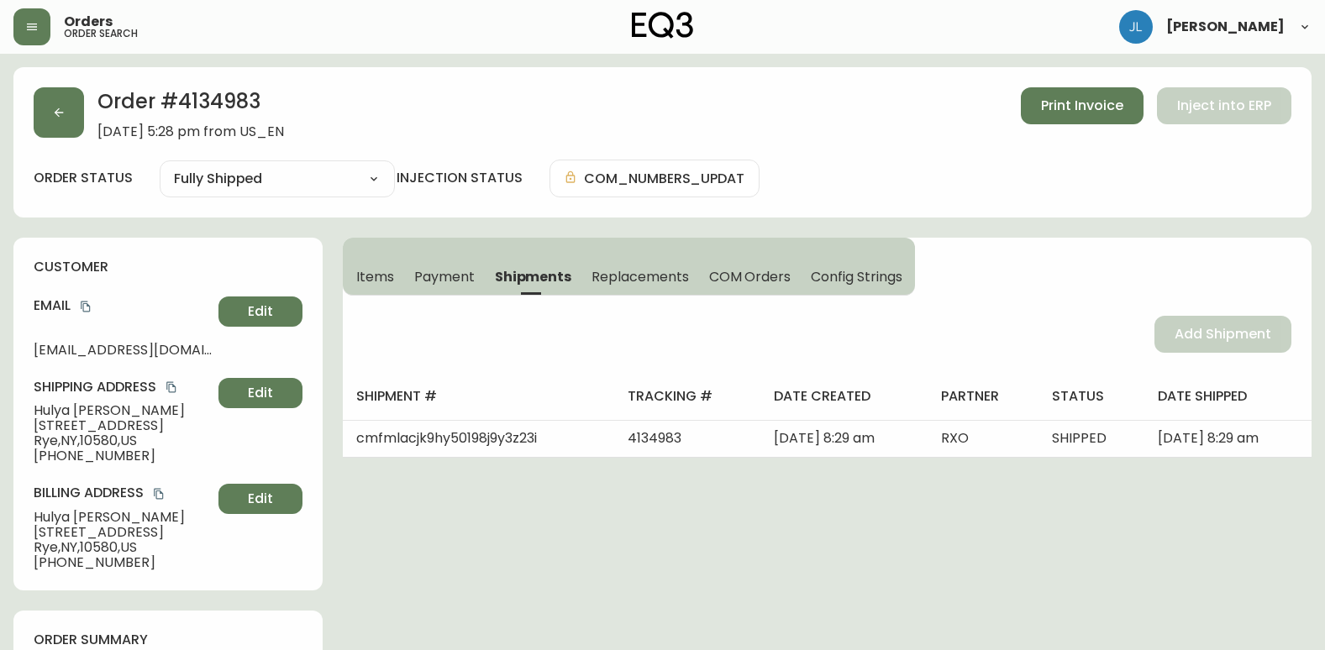
click at [384, 272] on span "Items" at bounding box center [375, 277] width 38 height 18
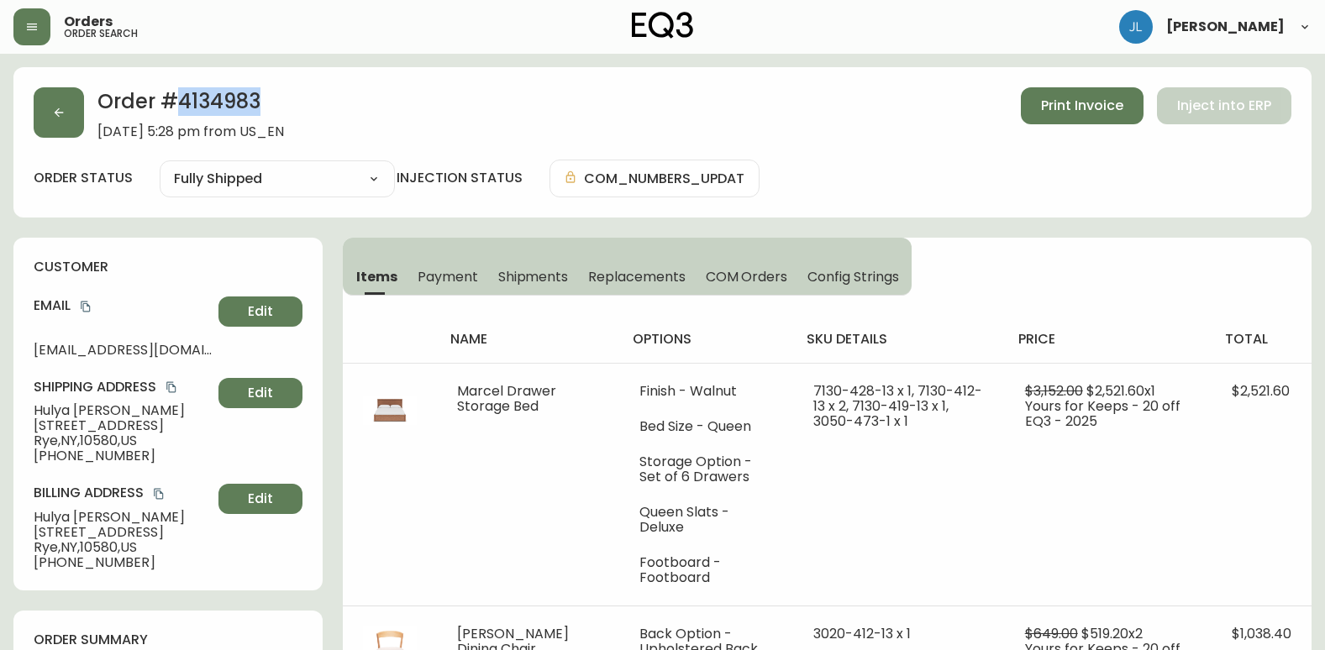
drag, startPoint x: 257, startPoint y: 108, endPoint x: 181, endPoint y: 108, distance: 76.5
click at [181, 108] on h2 "Order # 4134983" at bounding box center [190, 105] width 187 height 37
copy h2 "4134983"
